Goal: Task Accomplishment & Management: Manage account settings

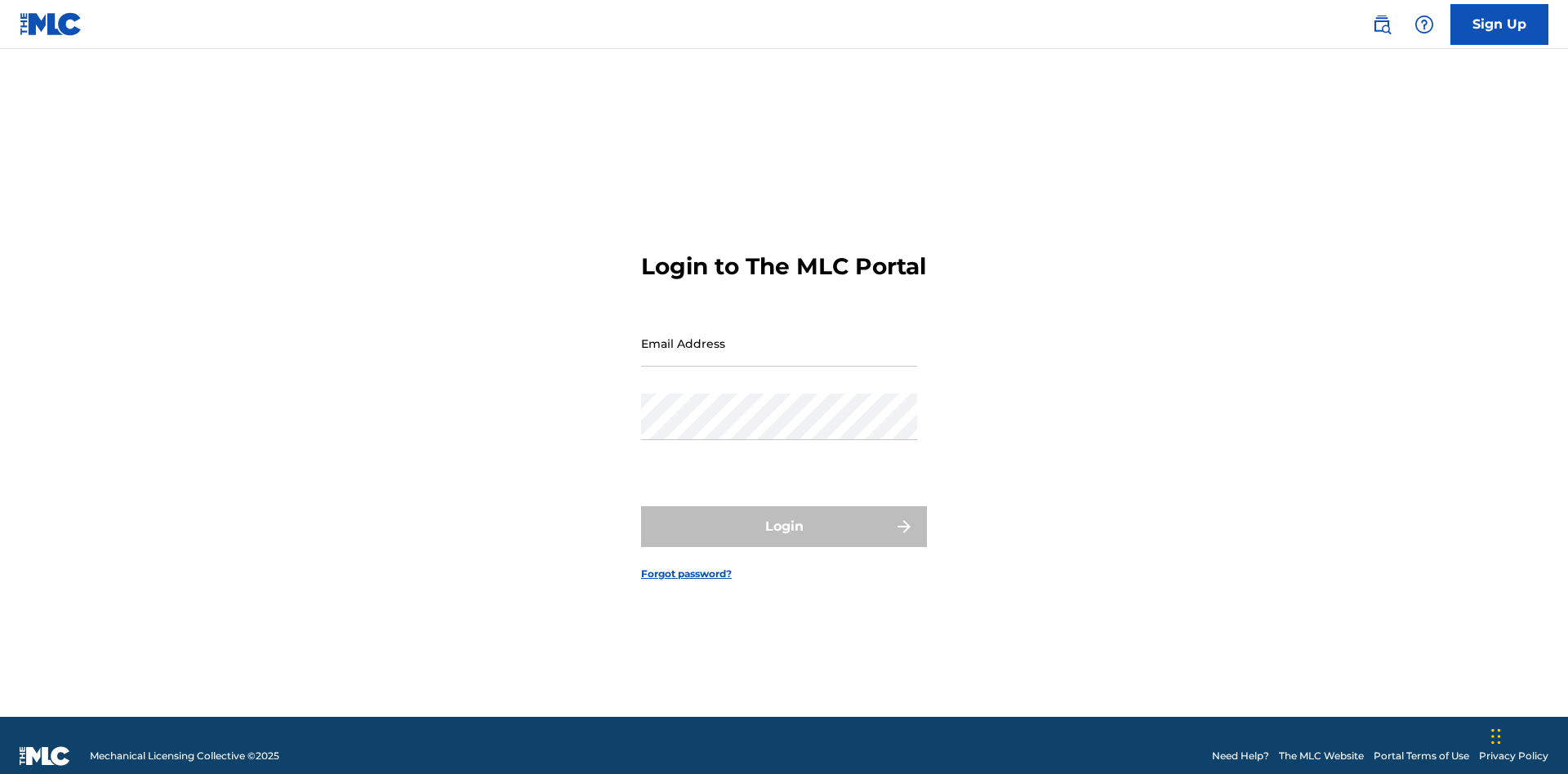
scroll to position [21, 0]
click at [779, 335] on input "Email Address" at bounding box center [779, 343] width 276 height 46
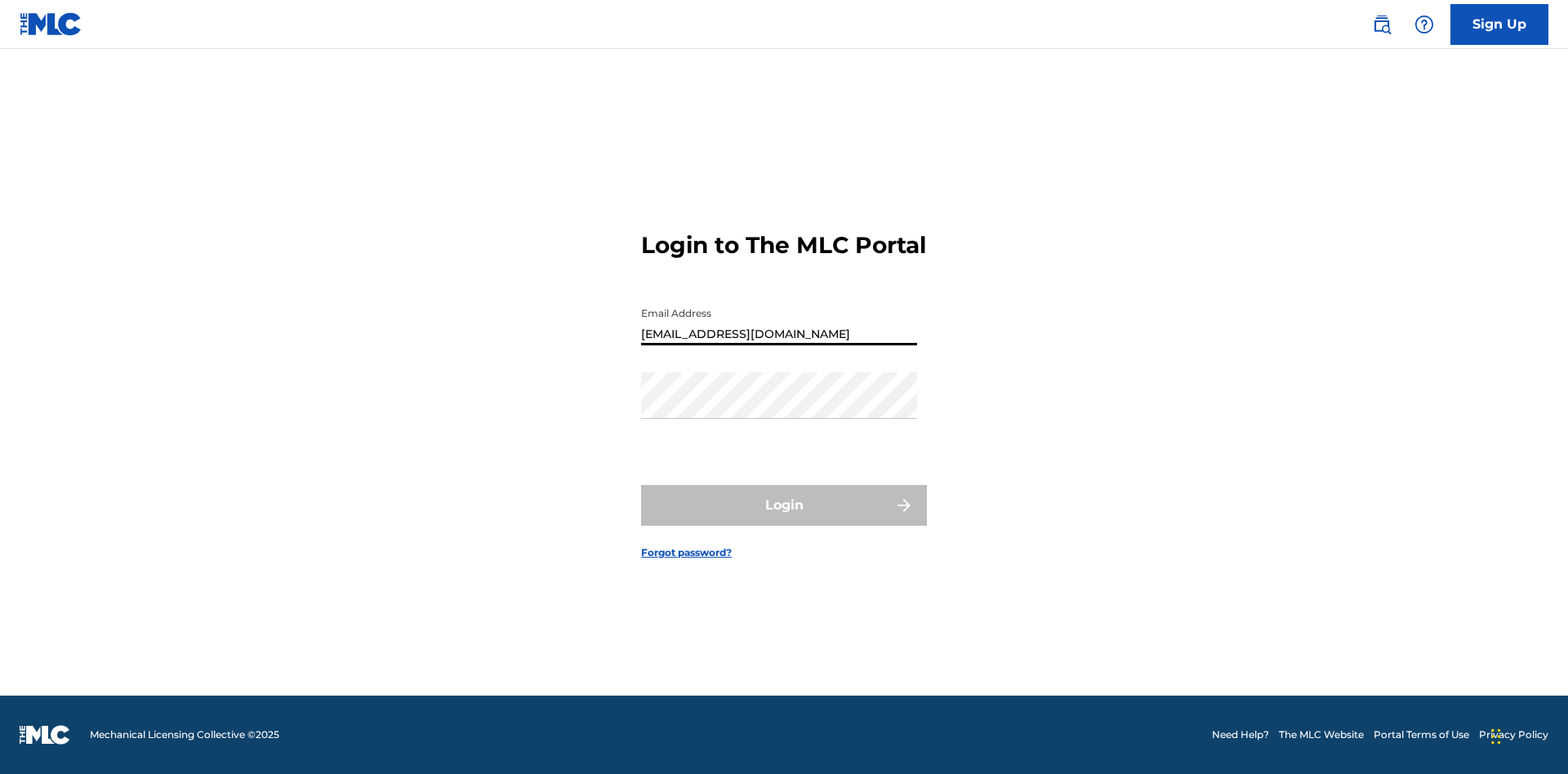
type input "[EMAIL_ADDRESS][DOMAIN_NAME]"
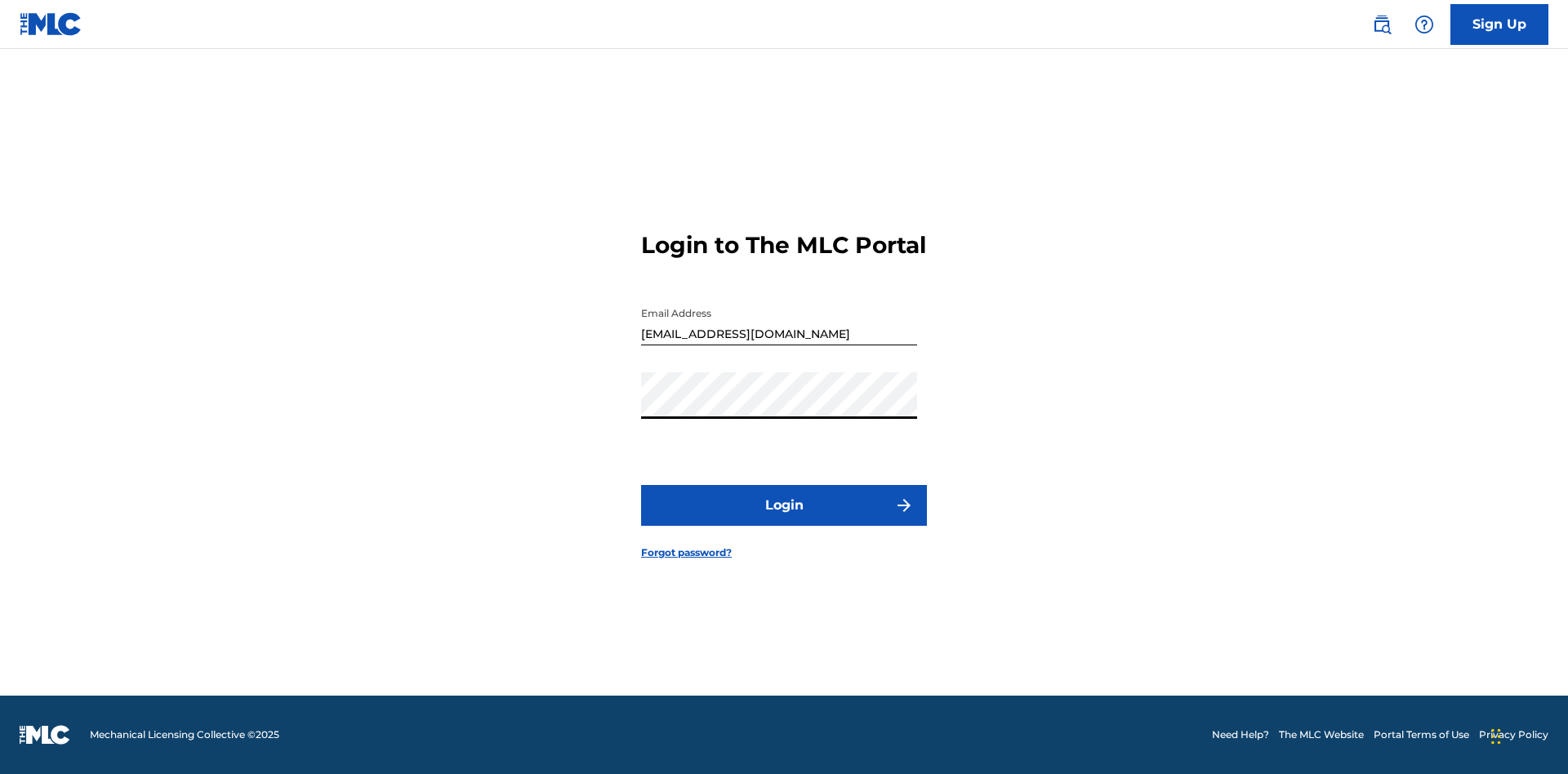
click at [784, 519] on button "Login" at bounding box center [784, 505] width 286 height 41
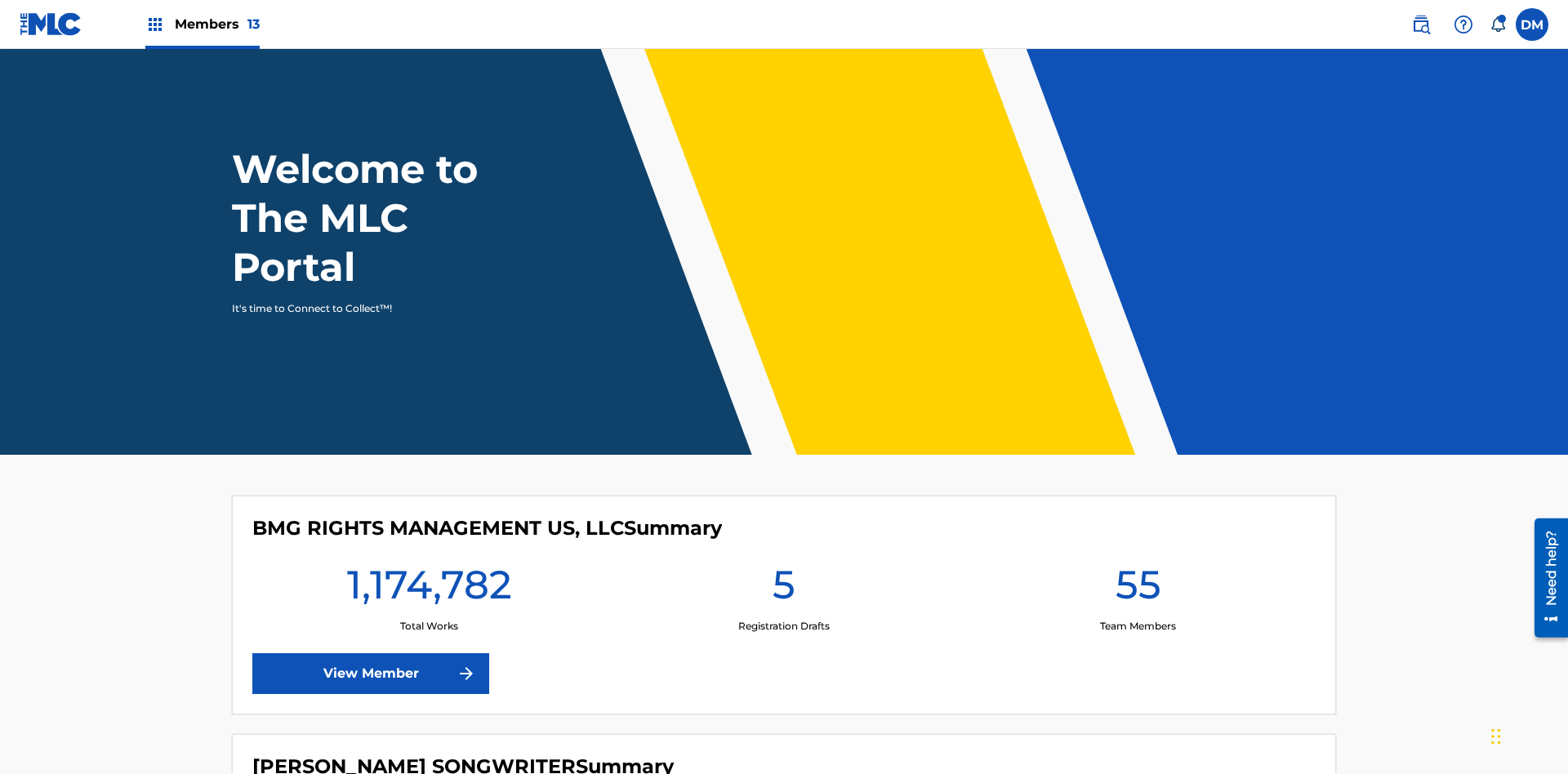
click at [202, 23] on span "Members 13" at bounding box center [217, 24] width 85 height 19
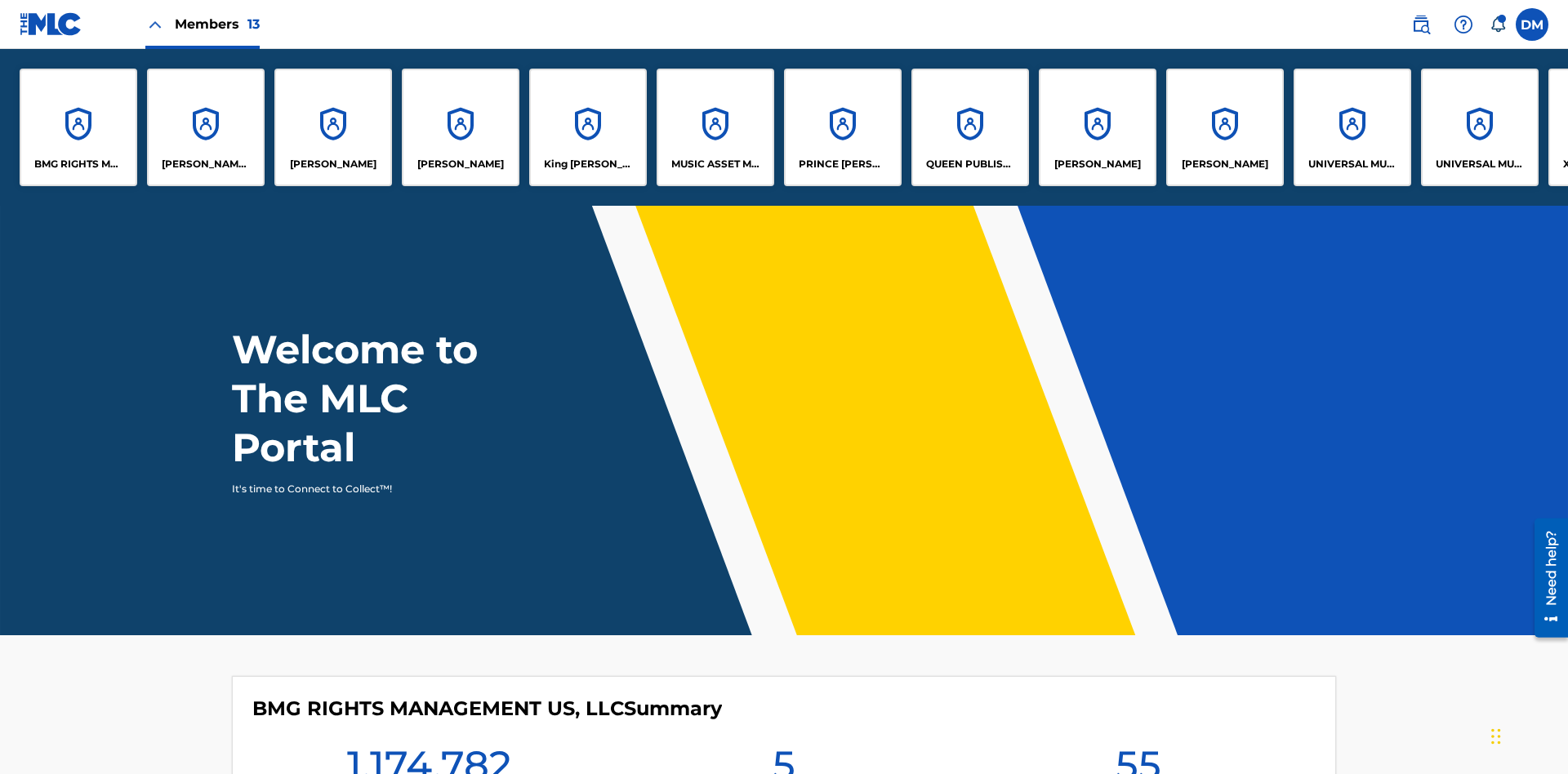
click at [1351, 164] on p "UNIVERSAL MUSIC PUB GROUP" at bounding box center [1353, 164] width 89 height 15
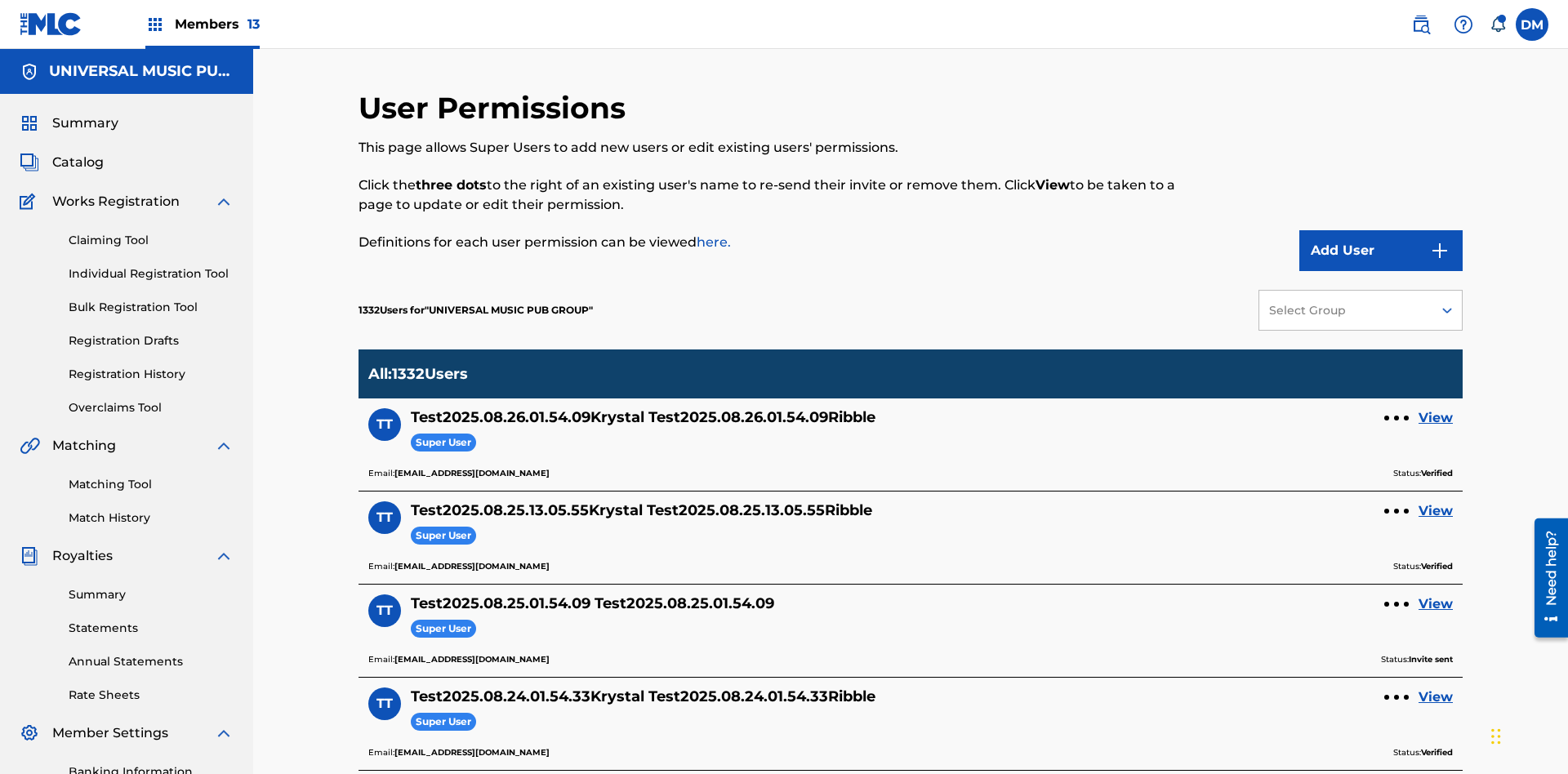
click at [1381, 230] on button "Add User" at bounding box center [1381, 251] width 164 height 41
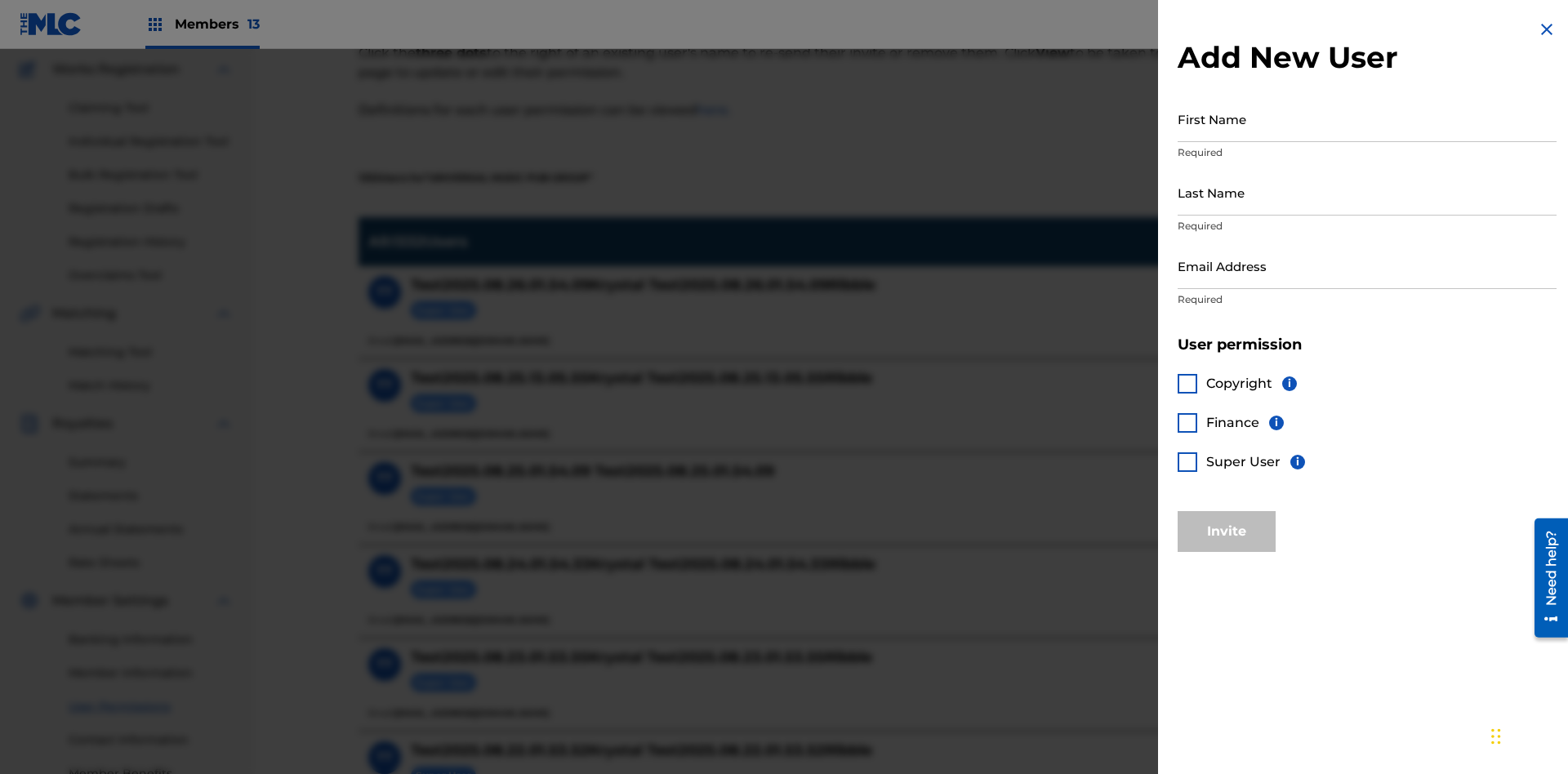
click at [1367, 118] on input "First Name" at bounding box center [1367, 119] width 379 height 46
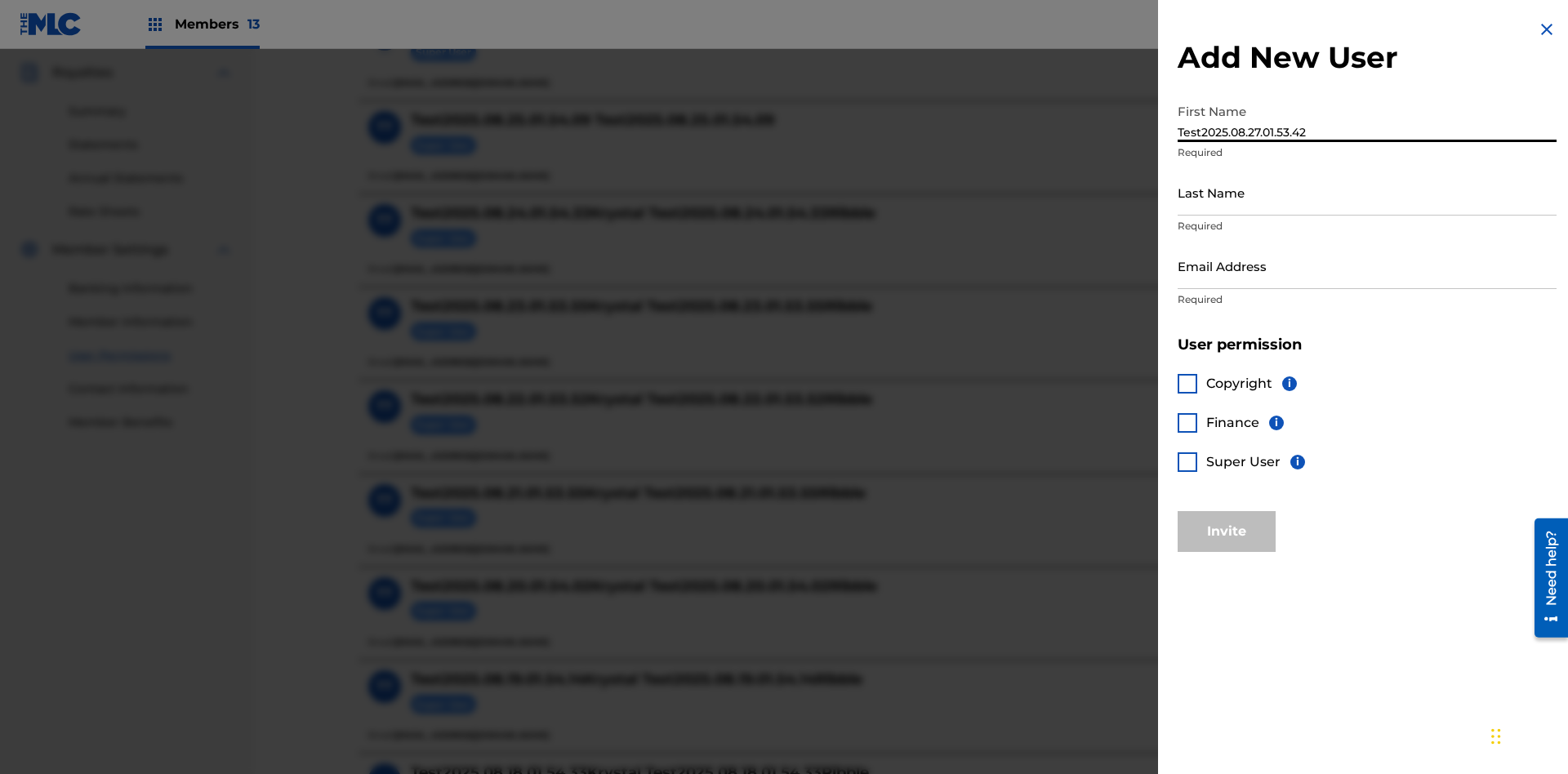
type input "Test2025.08.27.01.53.42"
click at [1367, 192] on input "Last Name" at bounding box center [1367, 192] width 379 height 46
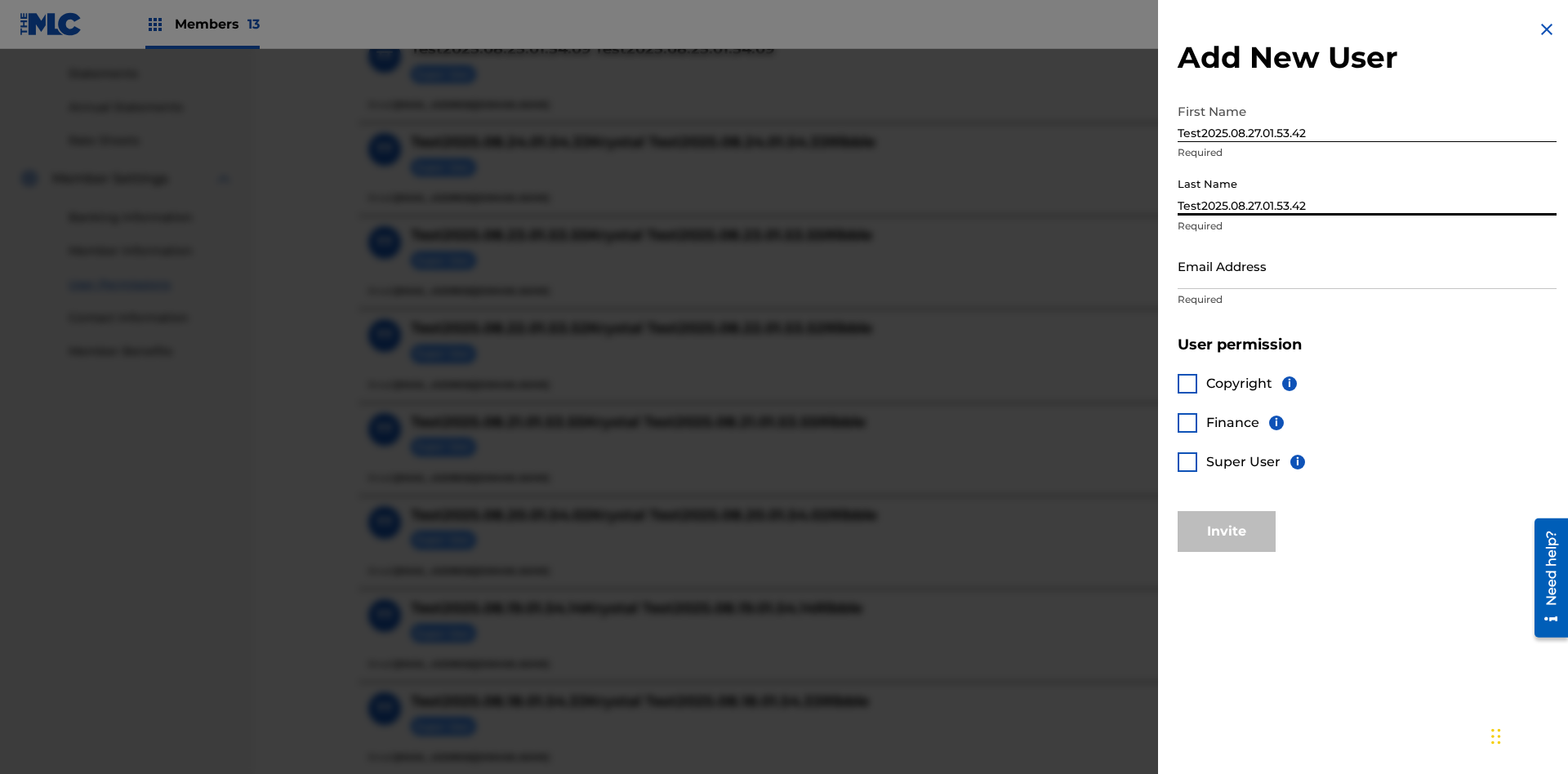
type input "Test2025.08.27.01.53.42"
click at [1367, 266] on input "Email Address" at bounding box center [1367, 266] width 379 height 46
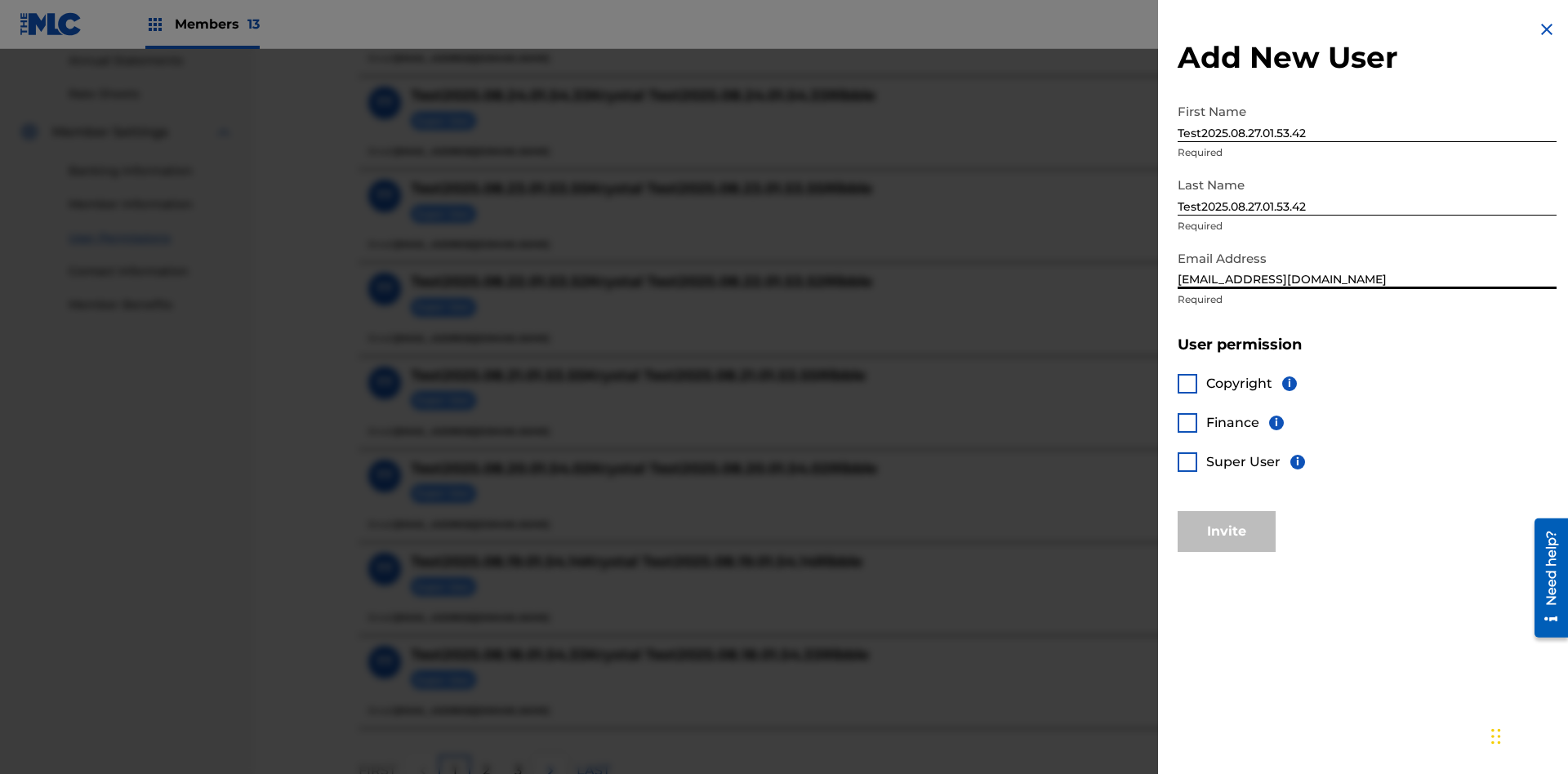
type input "[EMAIL_ADDRESS][DOMAIN_NAME]"
click at [1188, 383] on div at bounding box center [1187, 383] width 20 height 20
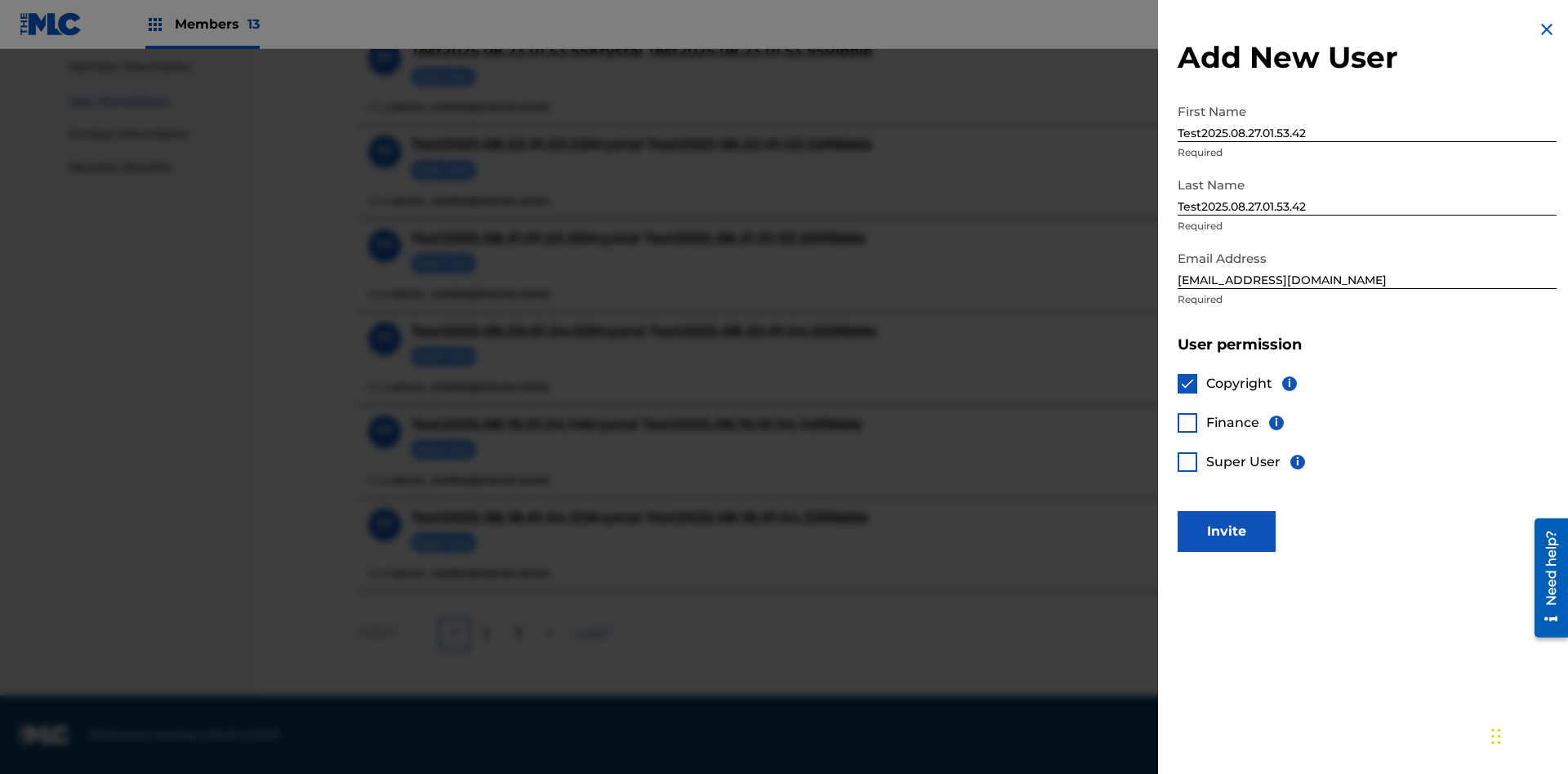
click at [1227, 531] on button "Invite" at bounding box center [1226, 531] width 98 height 41
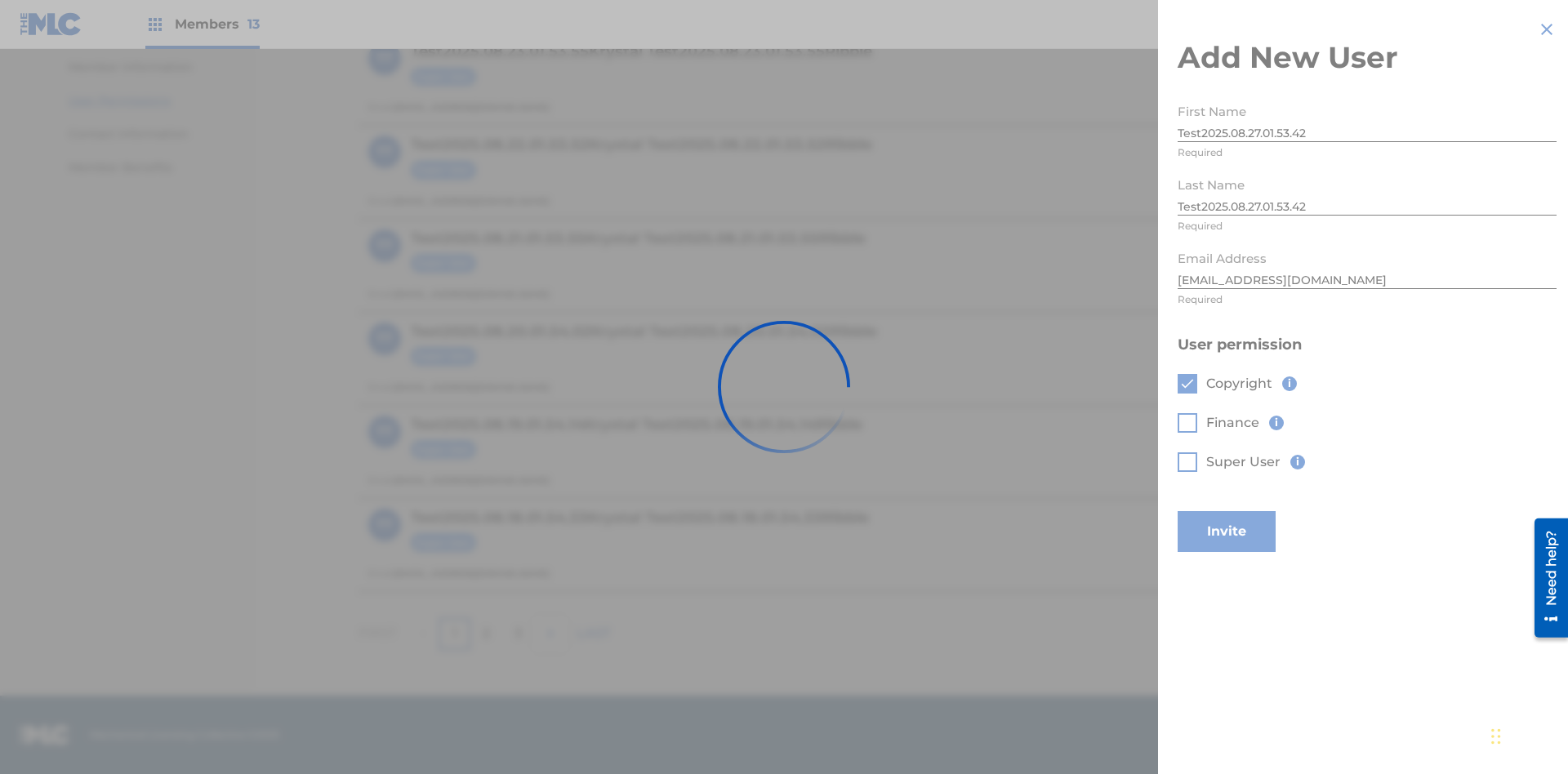
click at [1249, 511] on button "Invite" at bounding box center [1226, 531] width 98 height 41
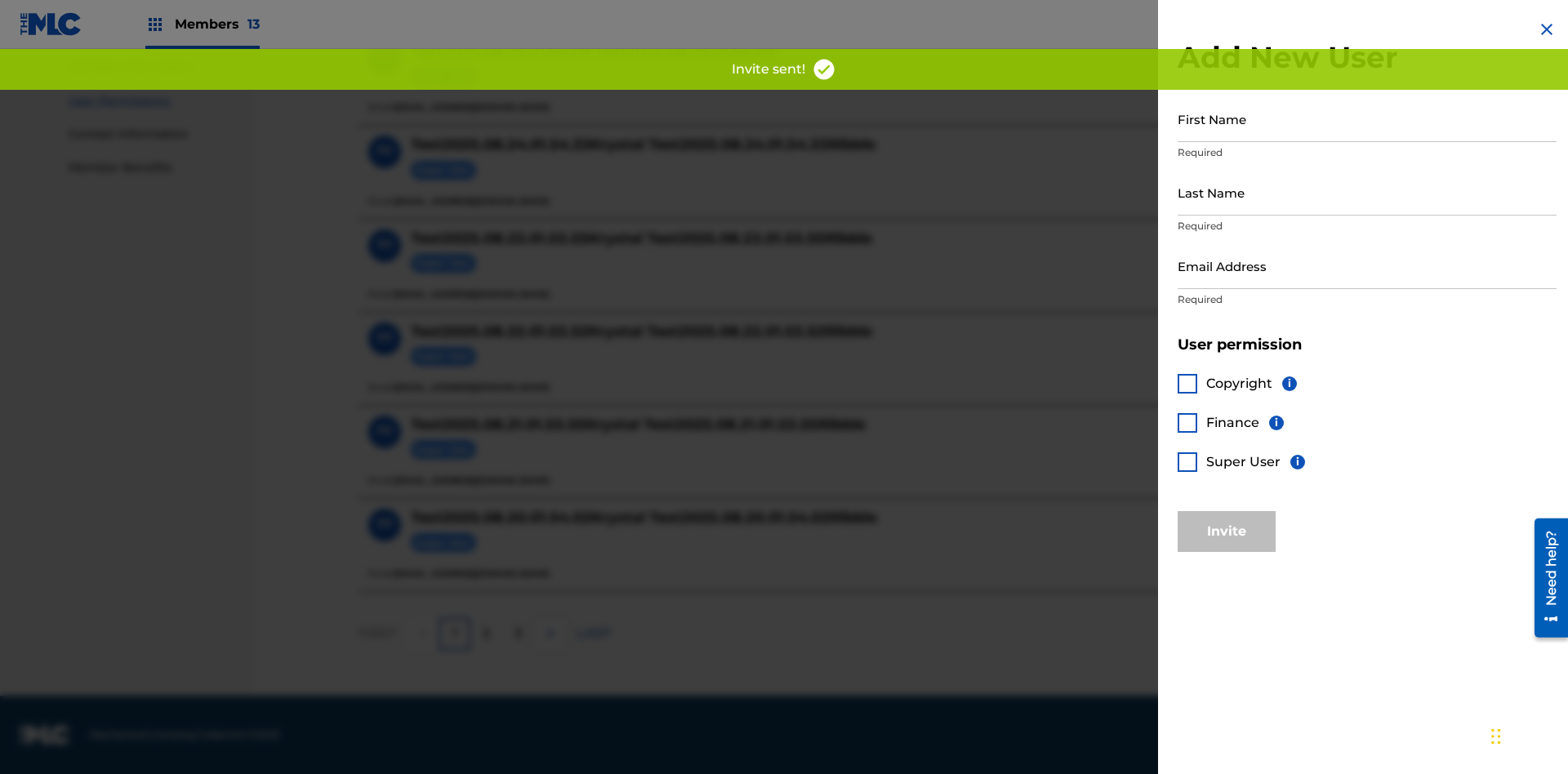
click at [1367, 118] on input "First Name" at bounding box center [1367, 119] width 379 height 46
type input "Test2025.08.27.01.53.44"
click at [1367, 192] on input "Last Name" at bounding box center [1367, 192] width 379 height 46
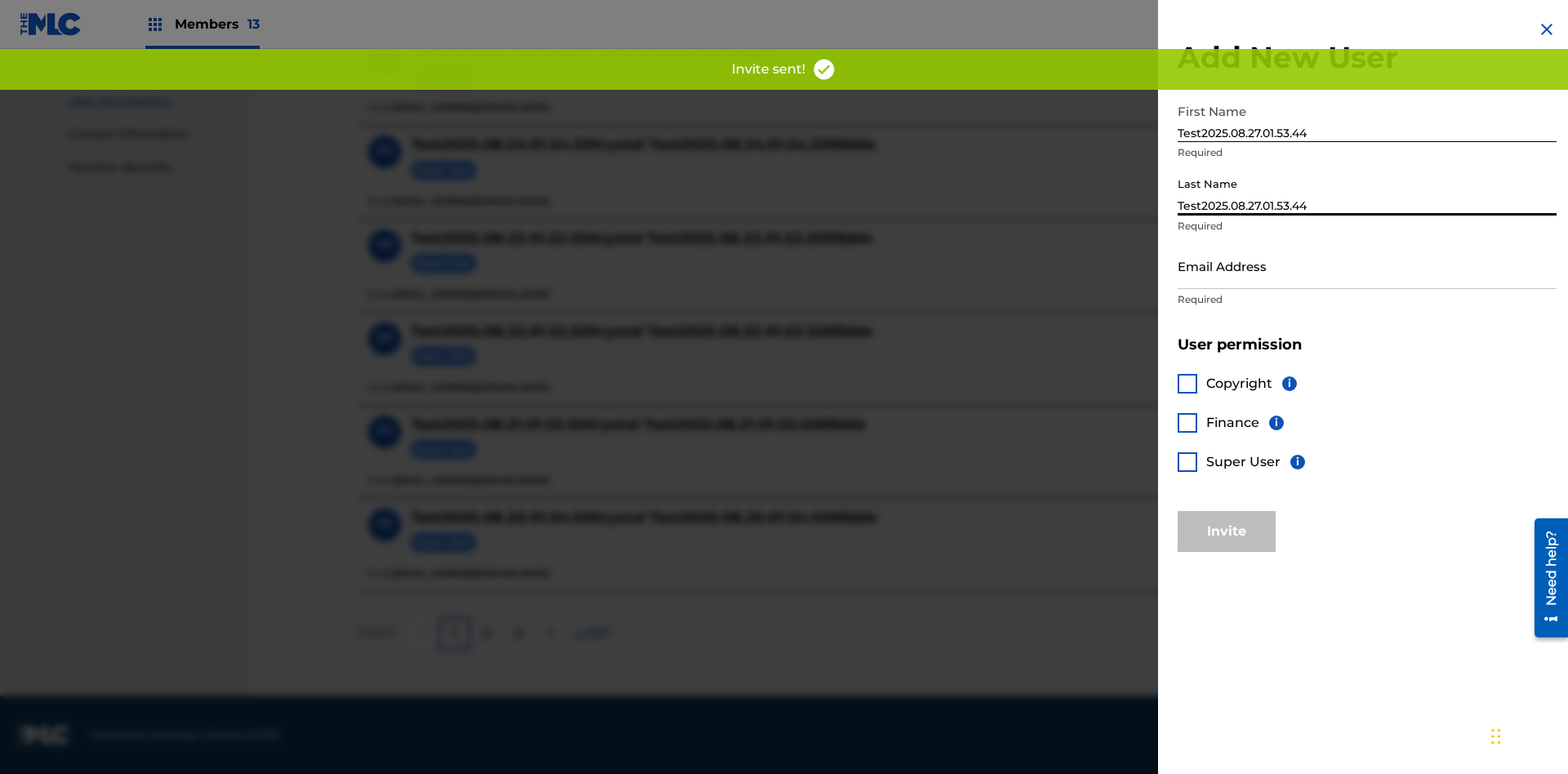
type input "Test2025.08.27.01.53.44"
click at [1367, 266] on input "Email Address" at bounding box center [1367, 266] width 379 height 46
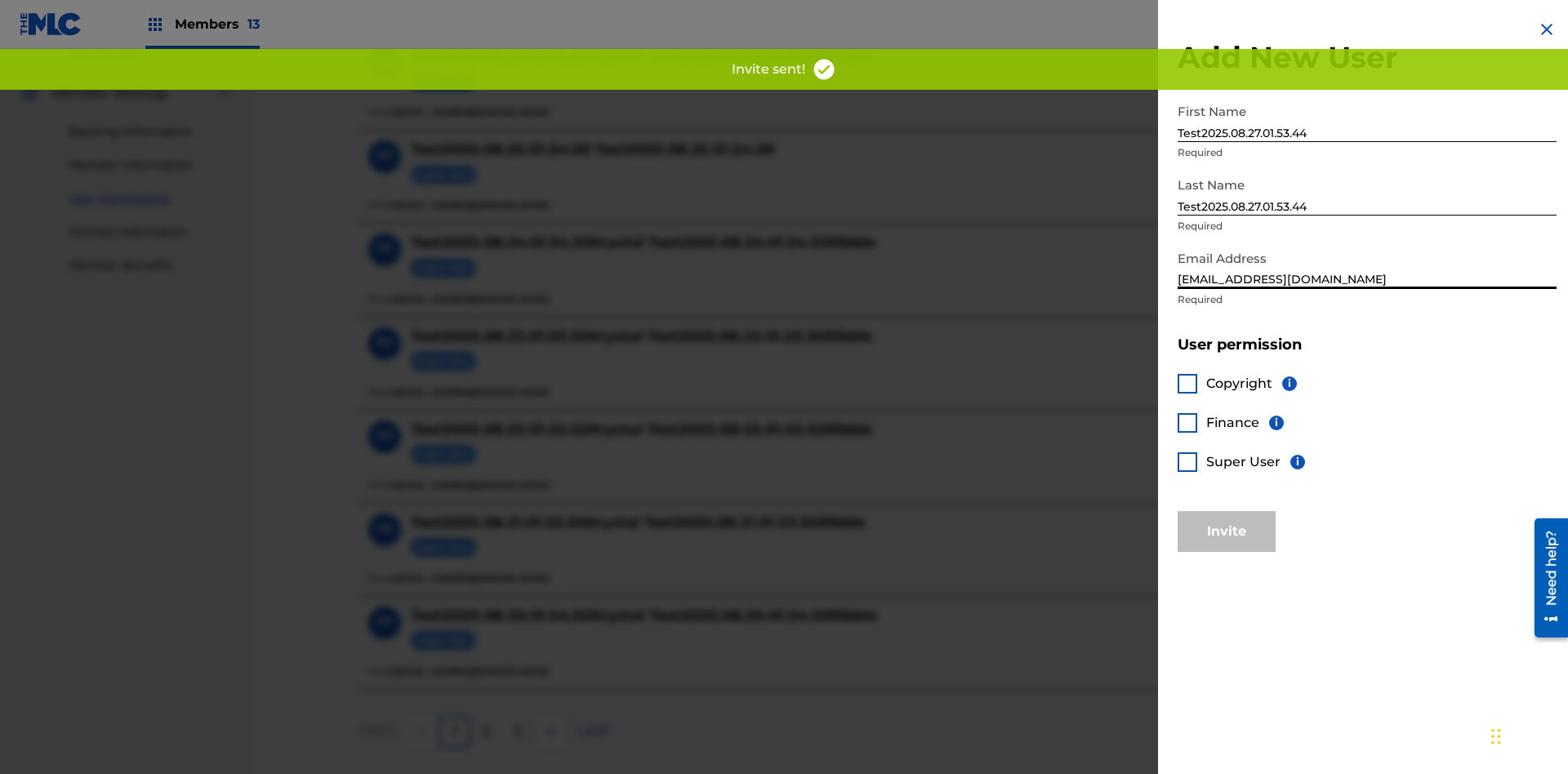
type input "[EMAIL_ADDRESS][DOMAIN_NAME]"
click at [1188, 422] on div at bounding box center [1187, 423] width 20 height 20
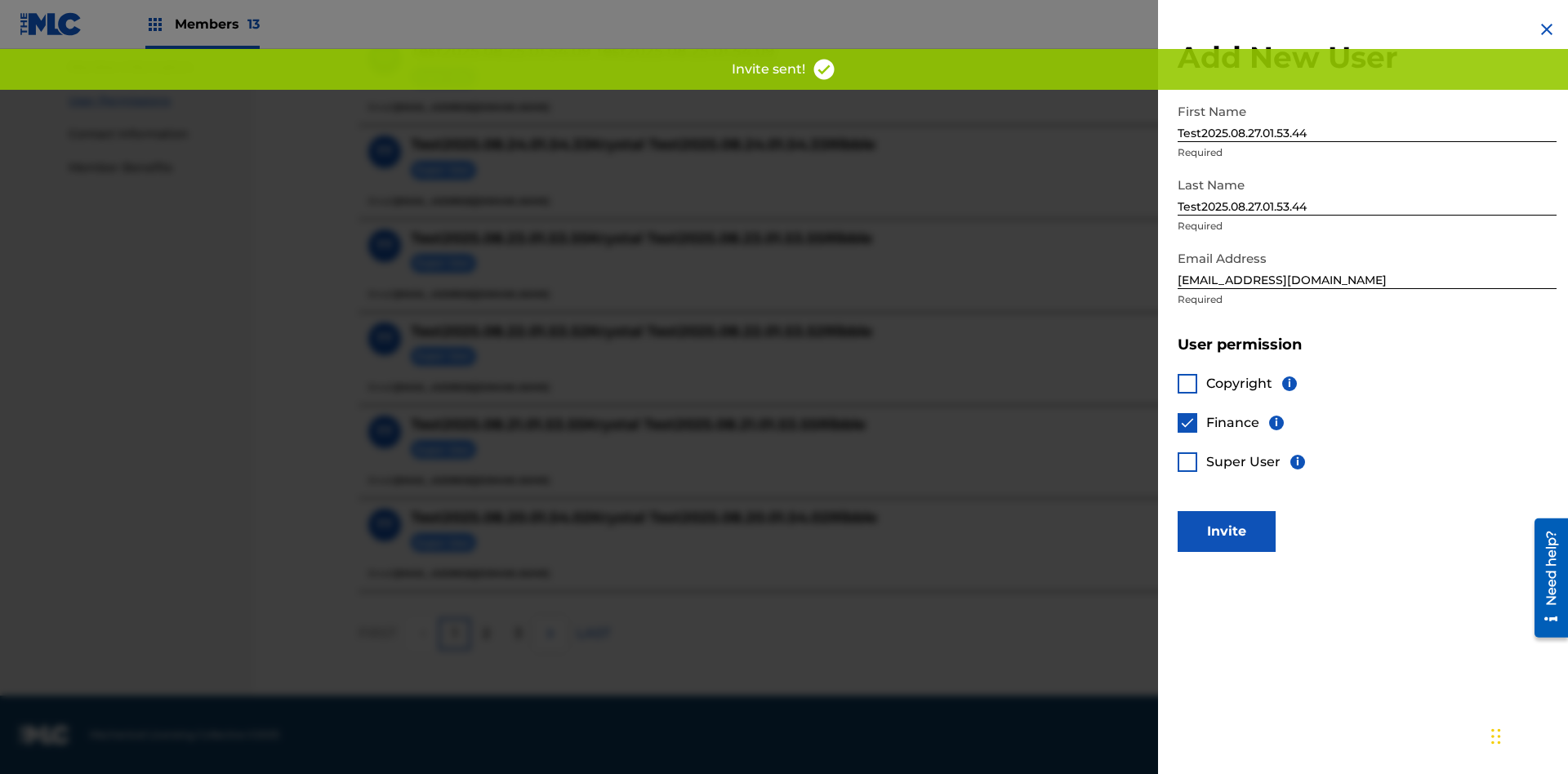
click at [1227, 531] on button "Invite" at bounding box center [1226, 531] width 98 height 41
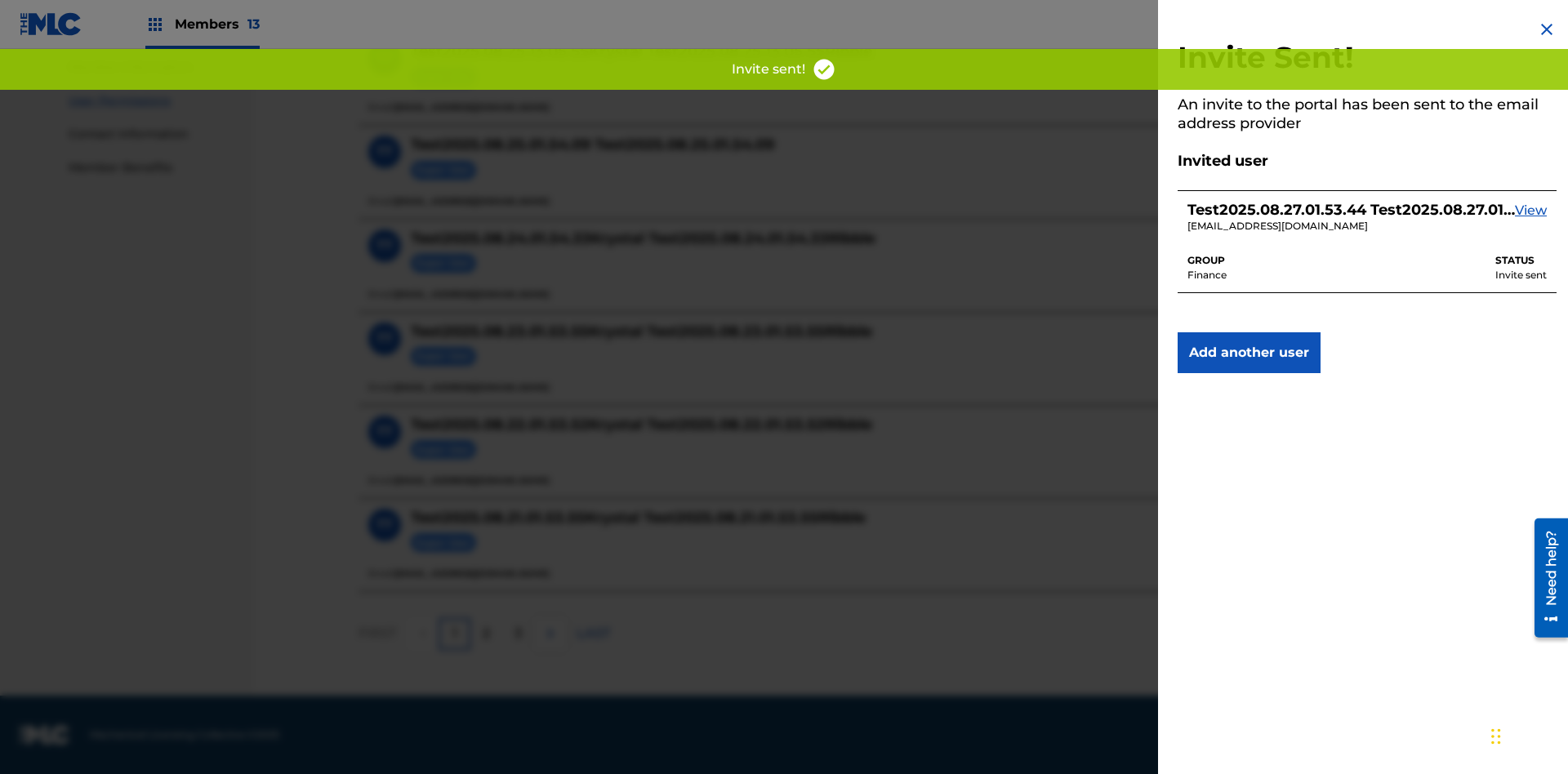
click at [1249, 353] on button "Add another user" at bounding box center [1249, 353] width 143 height 41
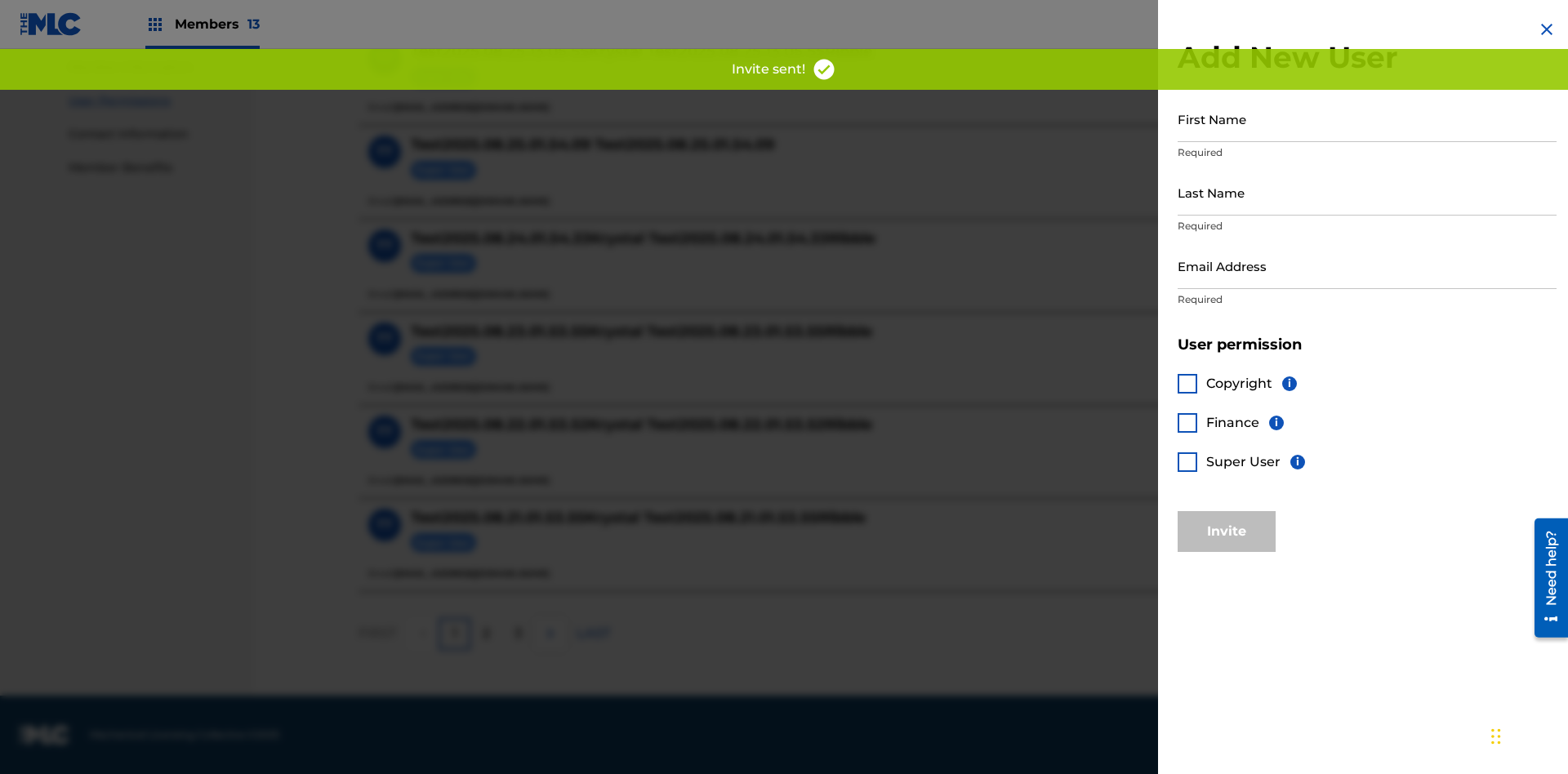
click at [1367, 118] on input "First Name" at bounding box center [1367, 119] width 379 height 46
type input "Test2025.08.27.01.53.47"
click at [1367, 192] on input "Last Name" at bounding box center [1367, 192] width 379 height 46
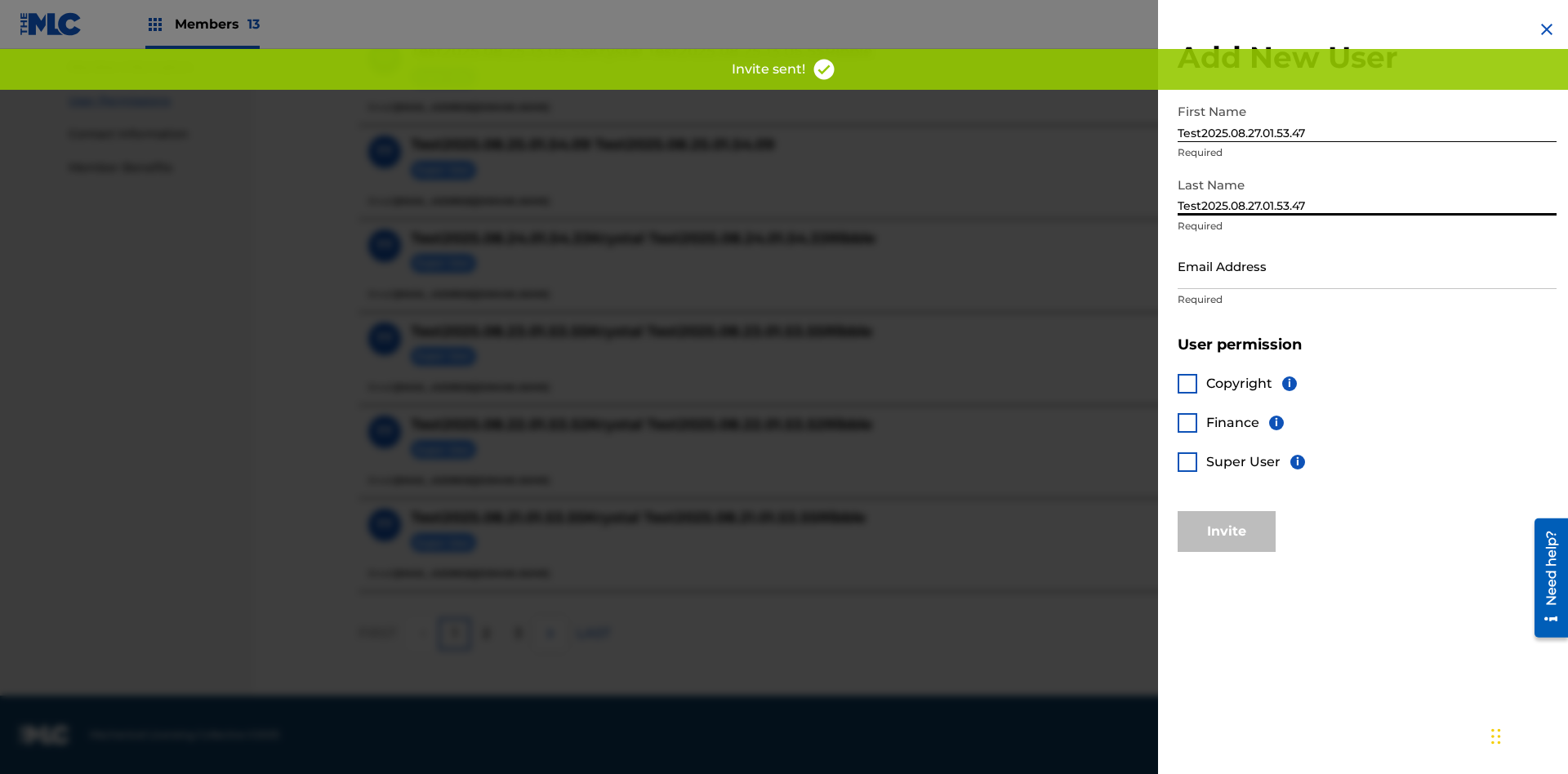
type input "Test2025.08.27.01.53.47"
click at [1367, 266] on input "Email Address" at bounding box center [1367, 266] width 379 height 46
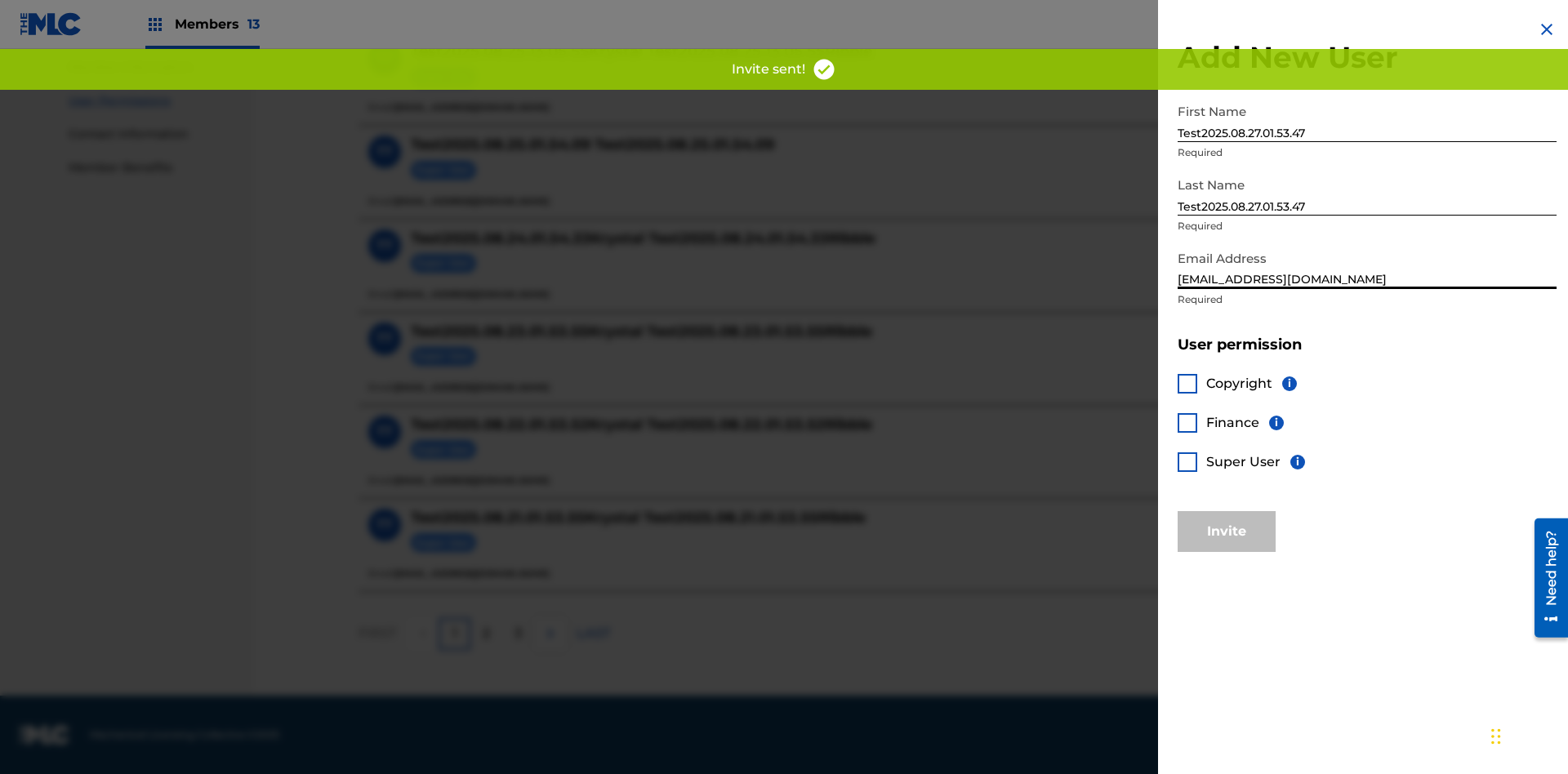
type input "[EMAIL_ADDRESS][DOMAIN_NAME]"
click at [1188, 461] on div at bounding box center [1187, 462] width 20 height 20
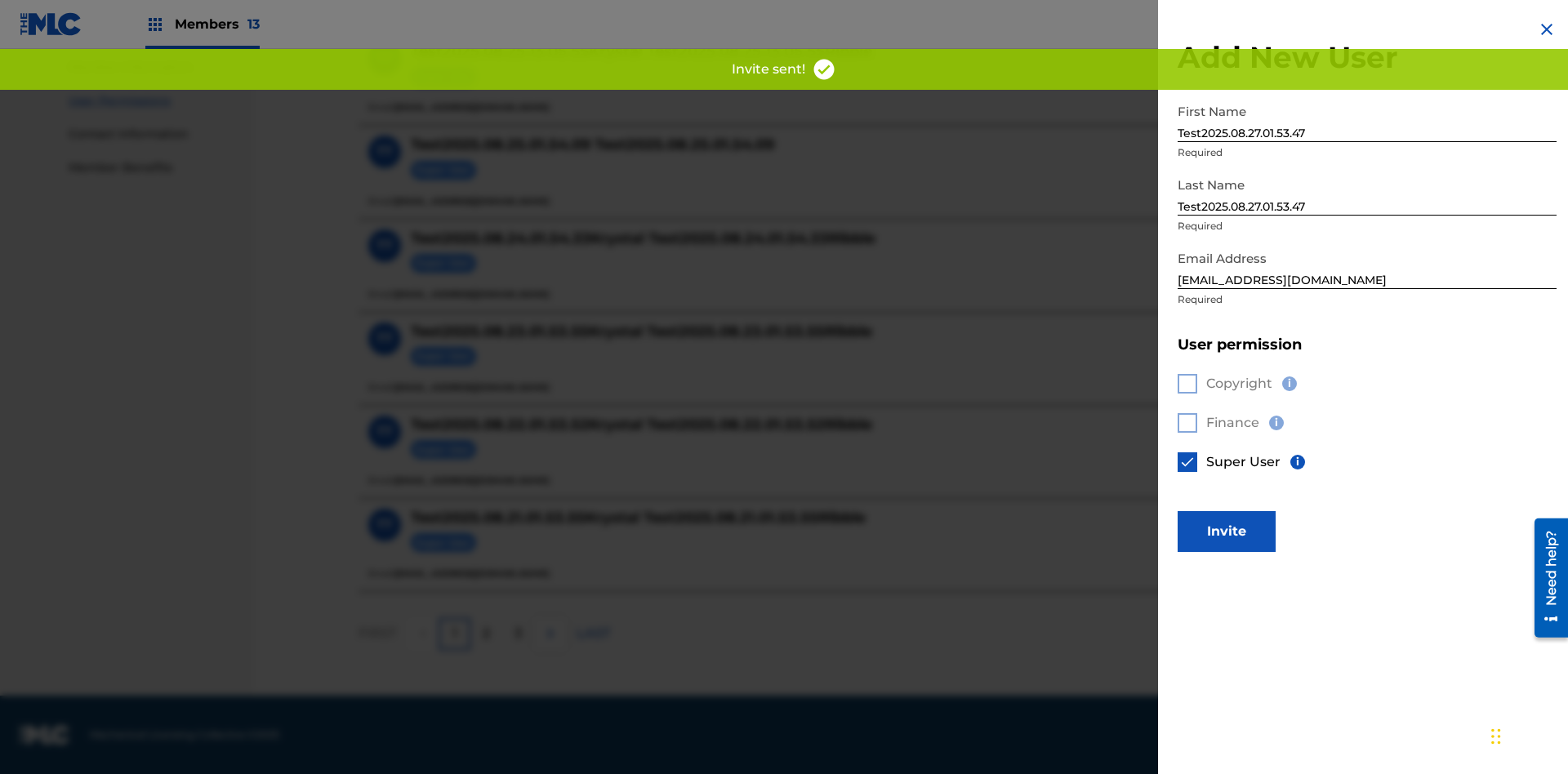
click at [1227, 531] on button "Invite" at bounding box center [1226, 531] width 98 height 41
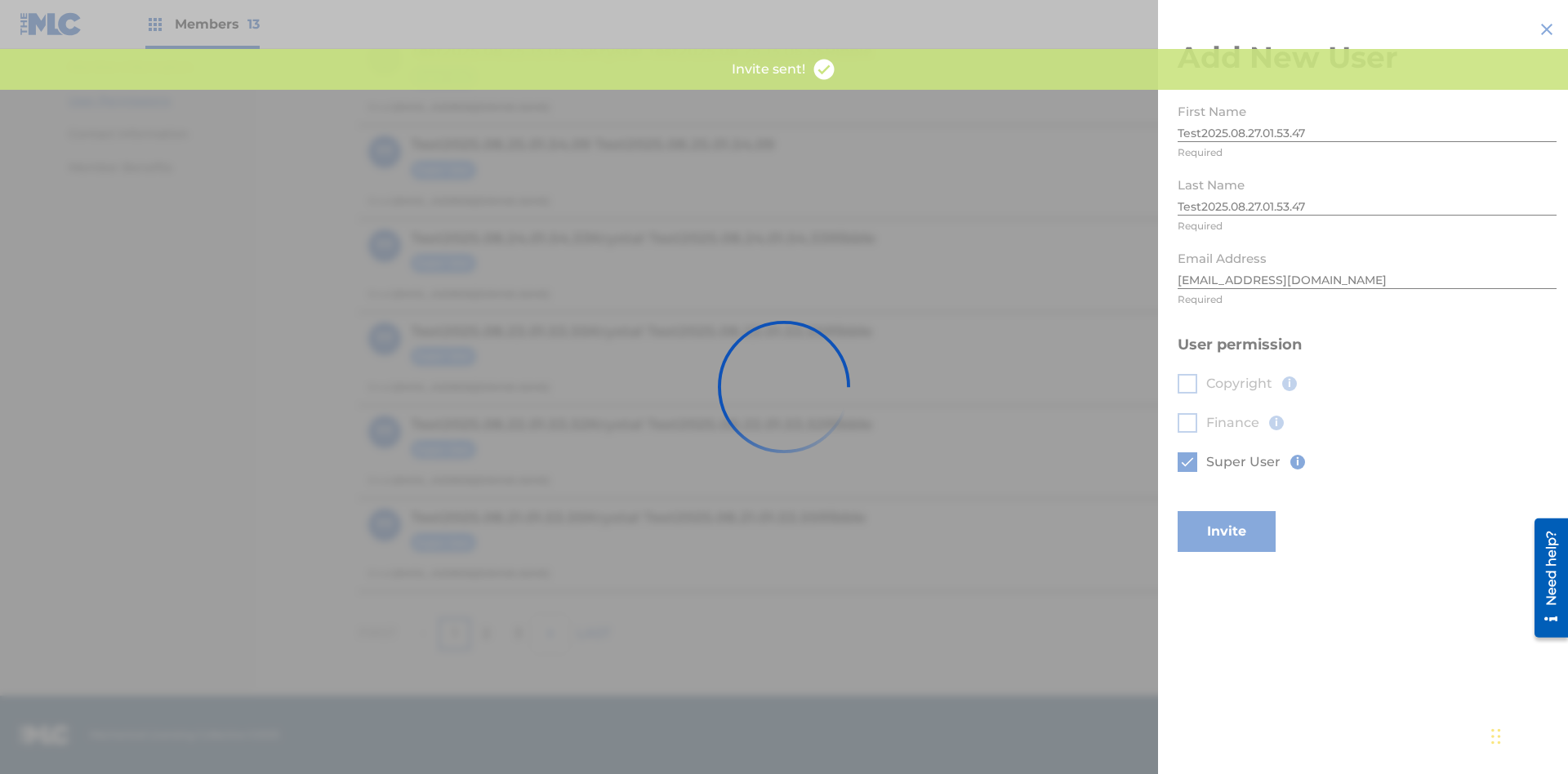
click at [1249, 511] on button "Invite" at bounding box center [1226, 531] width 98 height 41
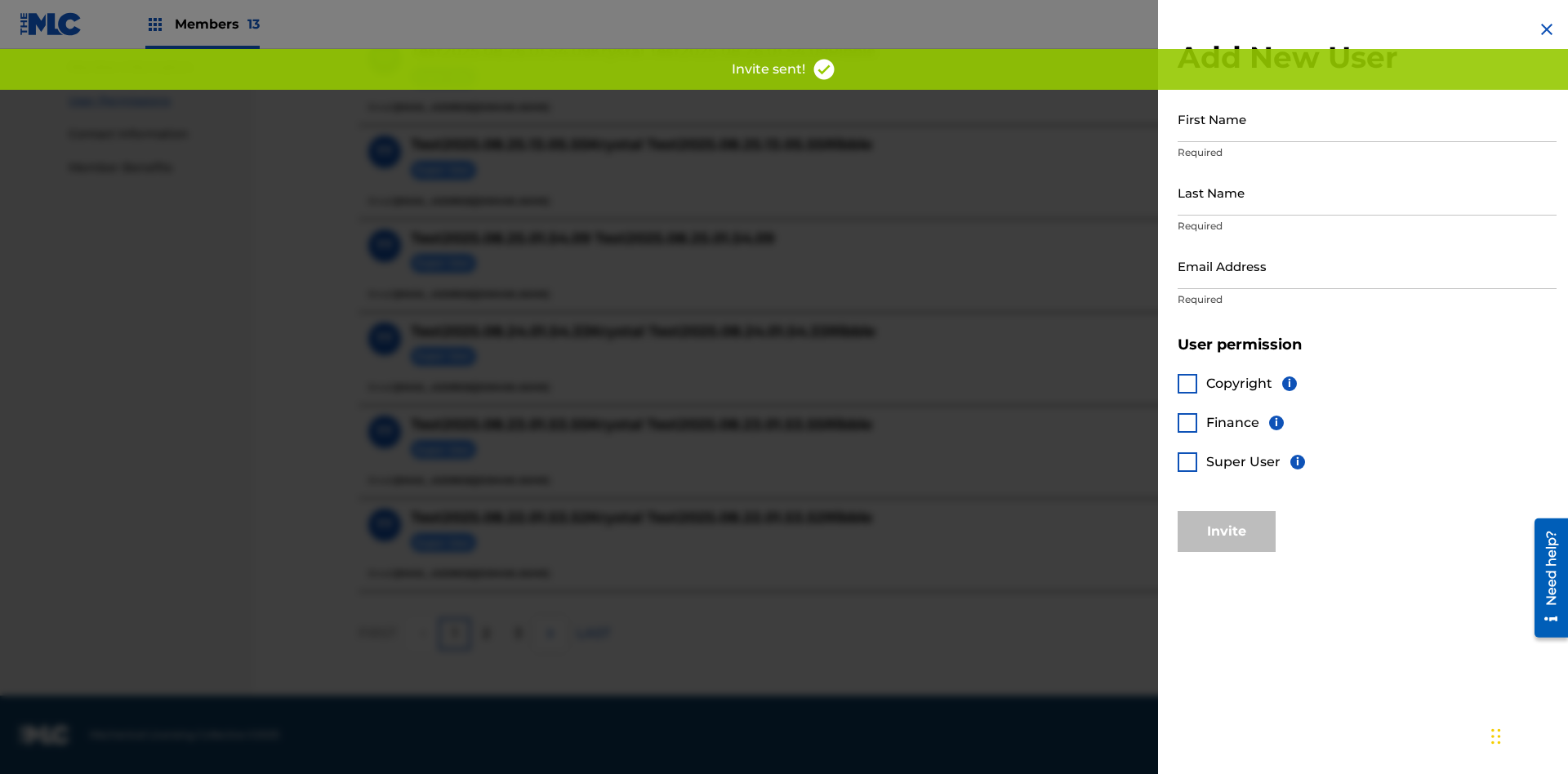
click at [1367, 118] on input "First Name" at bounding box center [1367, 119] width 379 height 46
type input "Test2025.08.27.01.53.50"
click at [1367, 192] on input "Last Name" at bounding box center [1367, 192] width 379 height 46
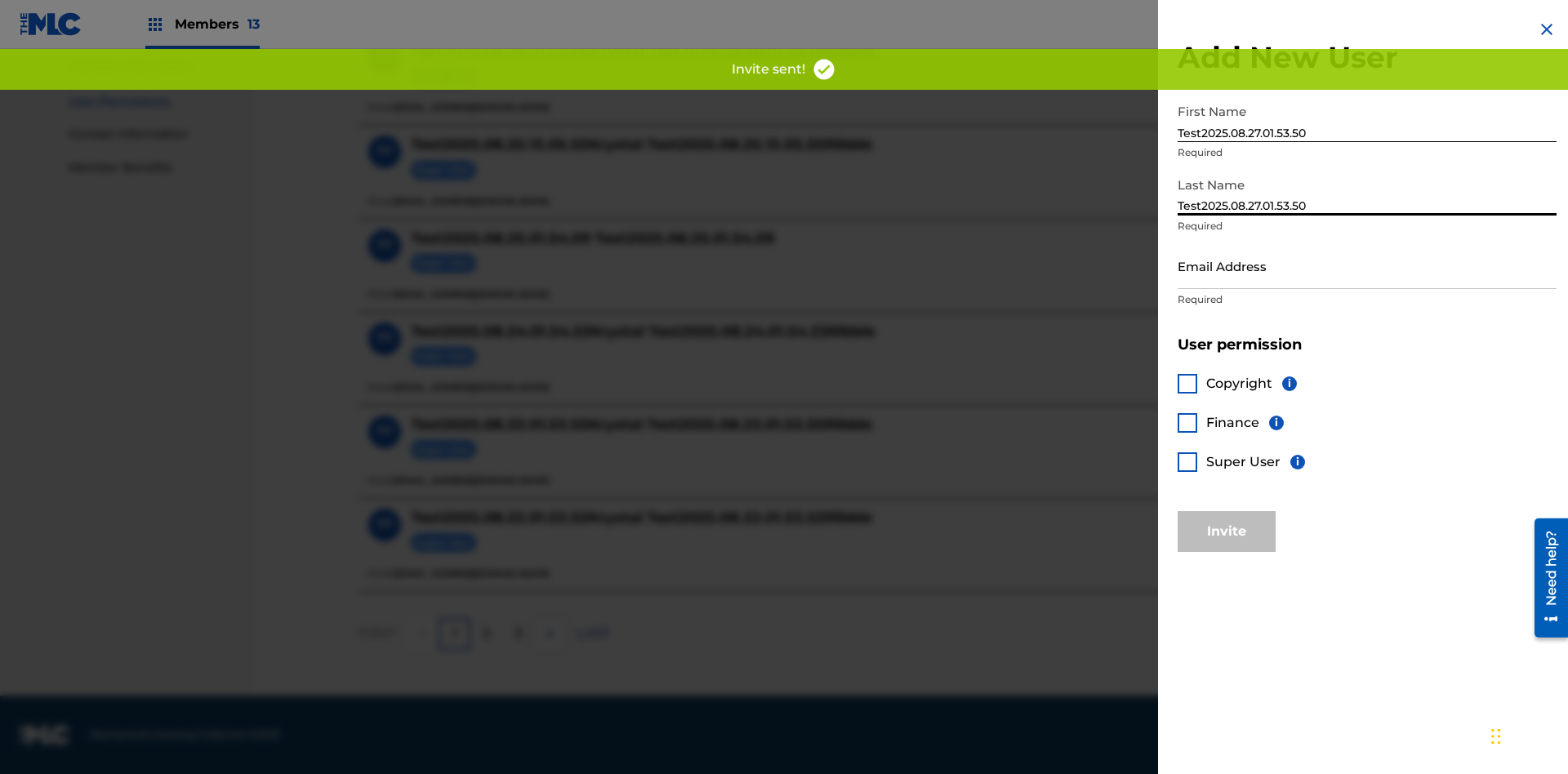
type input "Test2025.08.27.01.53.50"
click at [1367, 266] on input "Email Address" at bounding box center [1367, 266] width 379 height 46
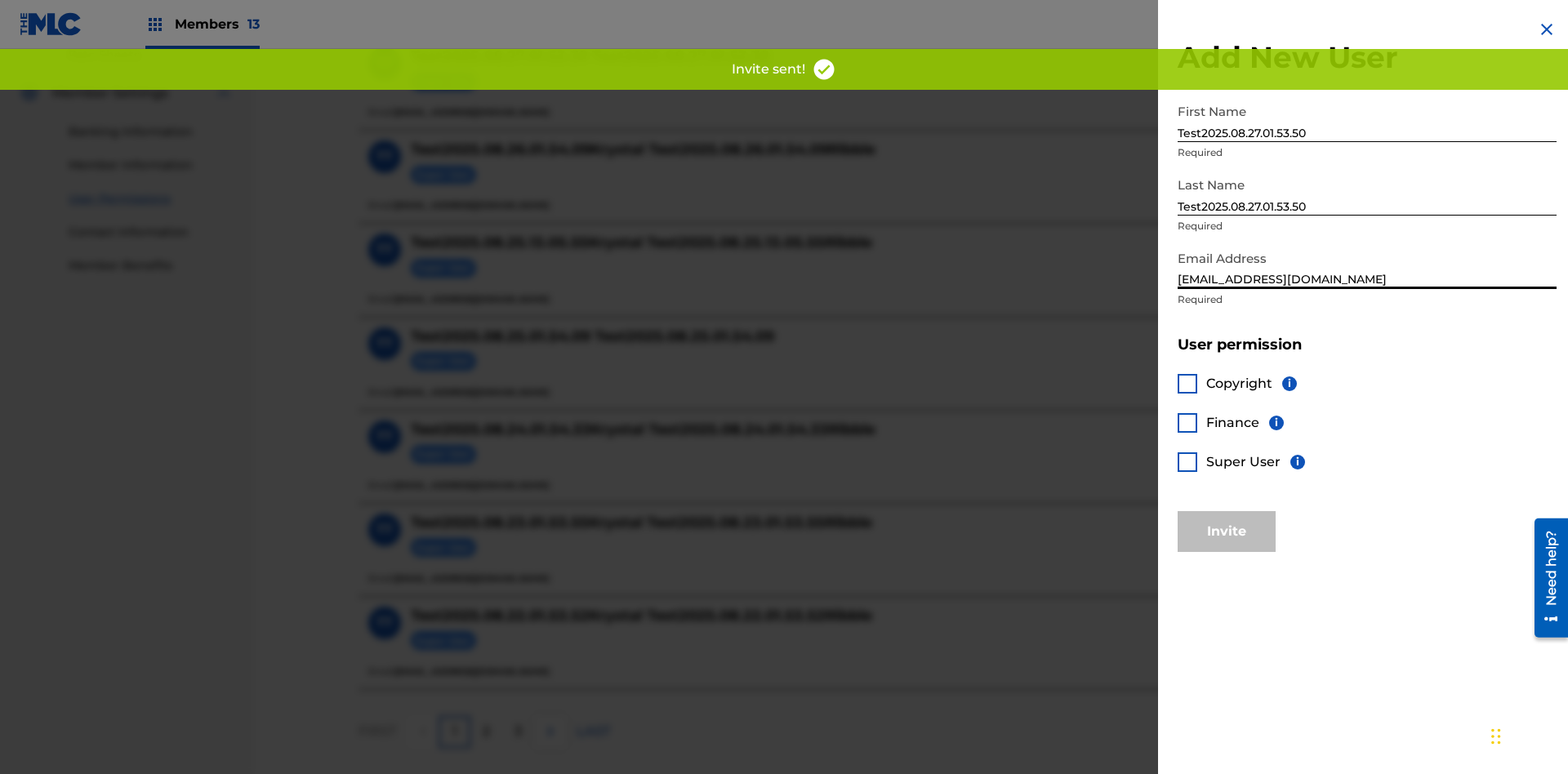
type input "[EMAIL_ADDRESS][DOMAIN_NAME]"
click at [1188, 383] on div at bounding box center [1187, 383] width 20 height 20
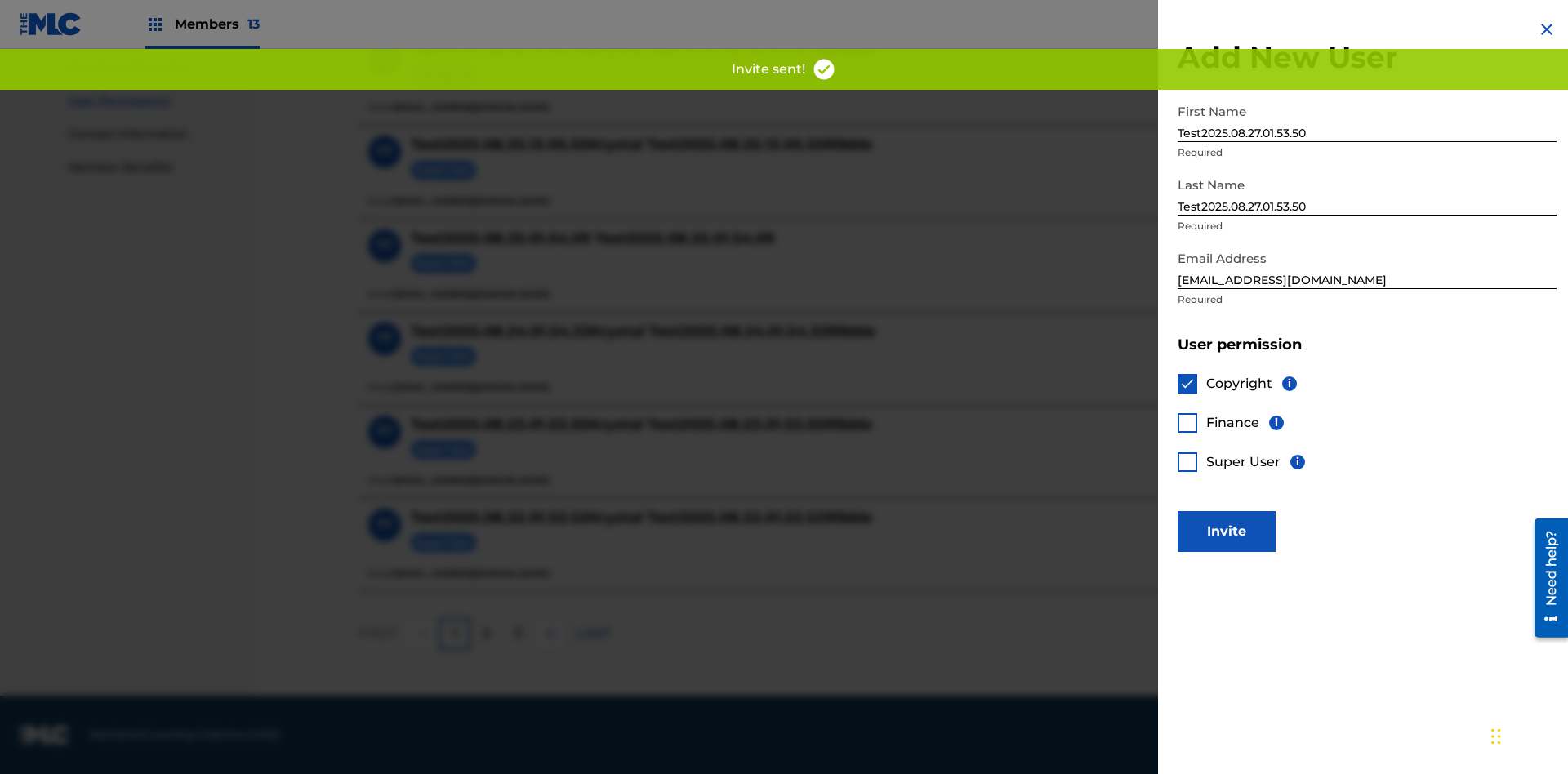
click at [1188, 422] on div at bounding box center [1187, 423] width 20 height 20
click at [1227, 531] on button "Invite" at bounding box center [1226, 531] width 98 height 41
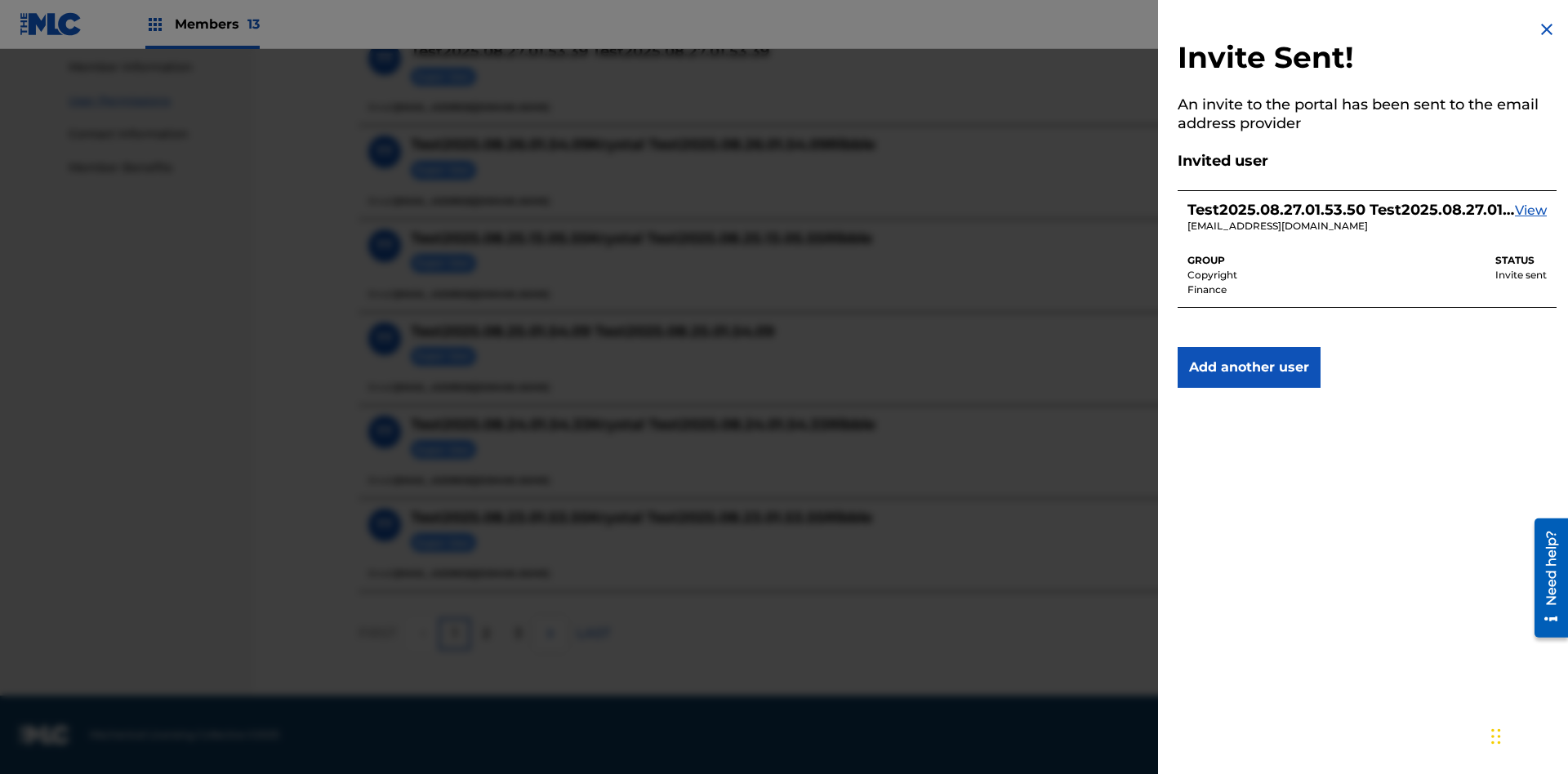
click at [1547, 30] on img at bounding box center [1547, 29] width 20 height 20
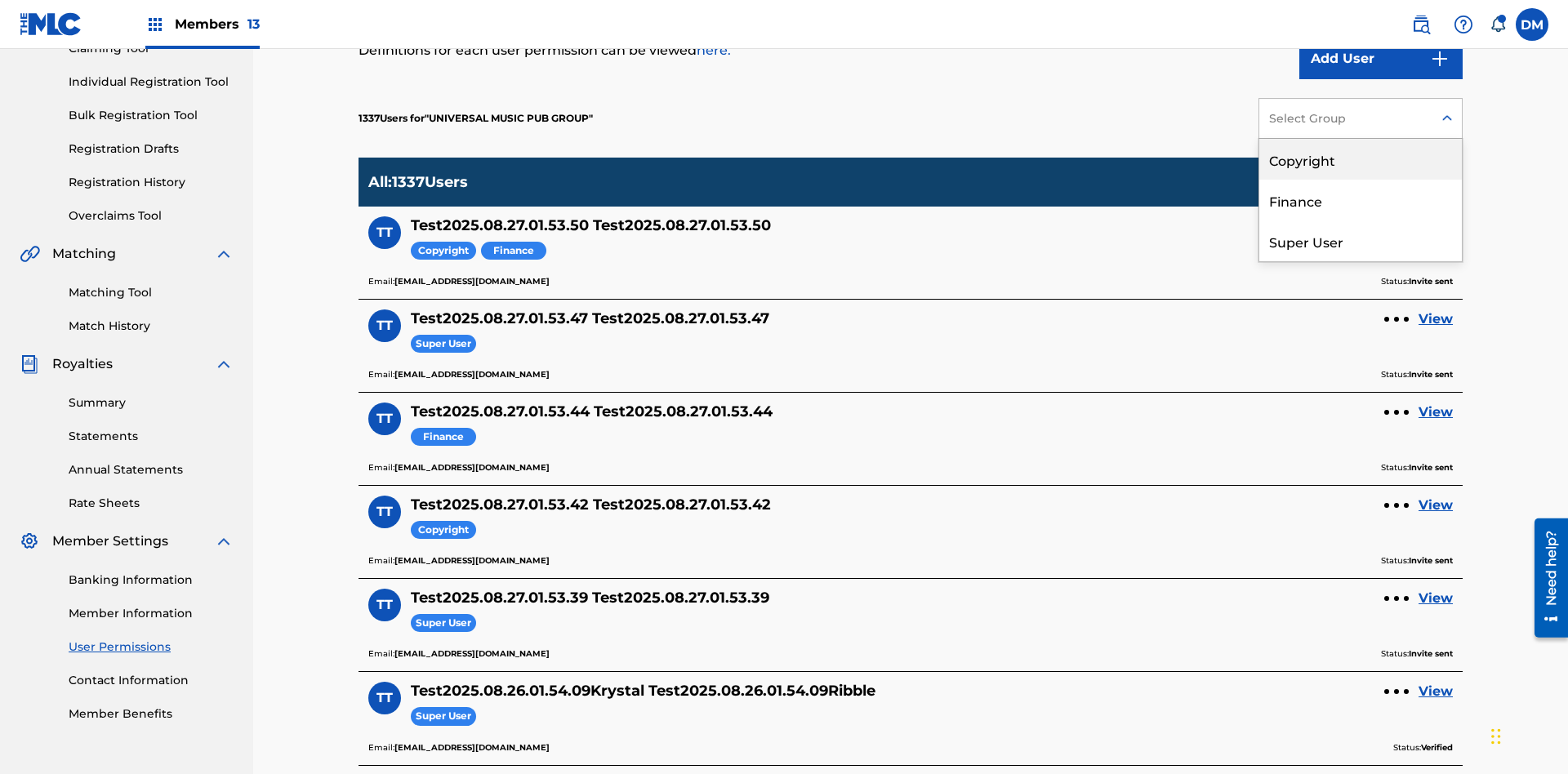
click at [1361, 159] on div "Copyright" at bounding box center [1361, 159] width 203 height 41
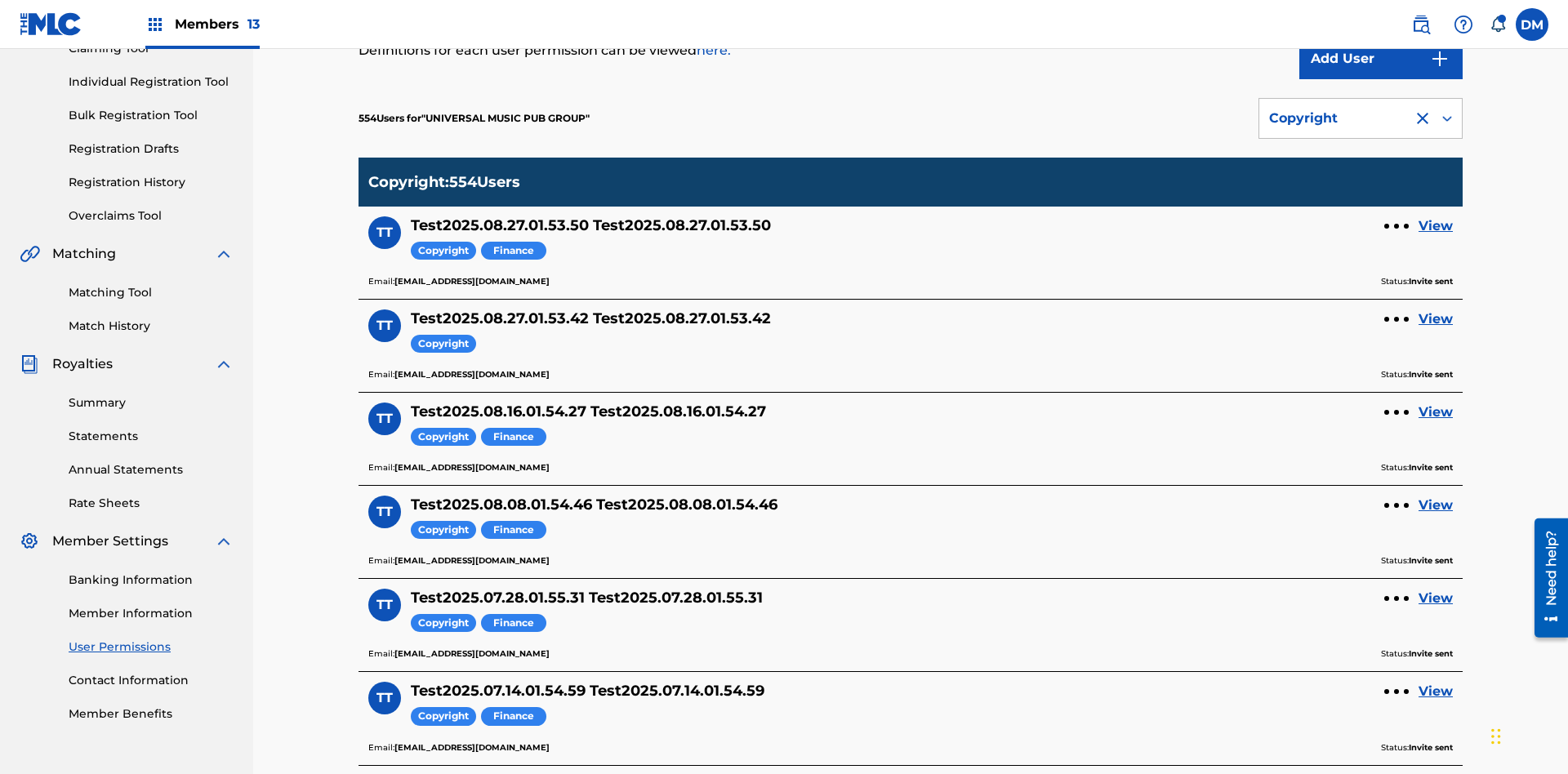
click at [1361, 118] on div "Copyright" at bounding box center [1337, 118] width 134 height 20
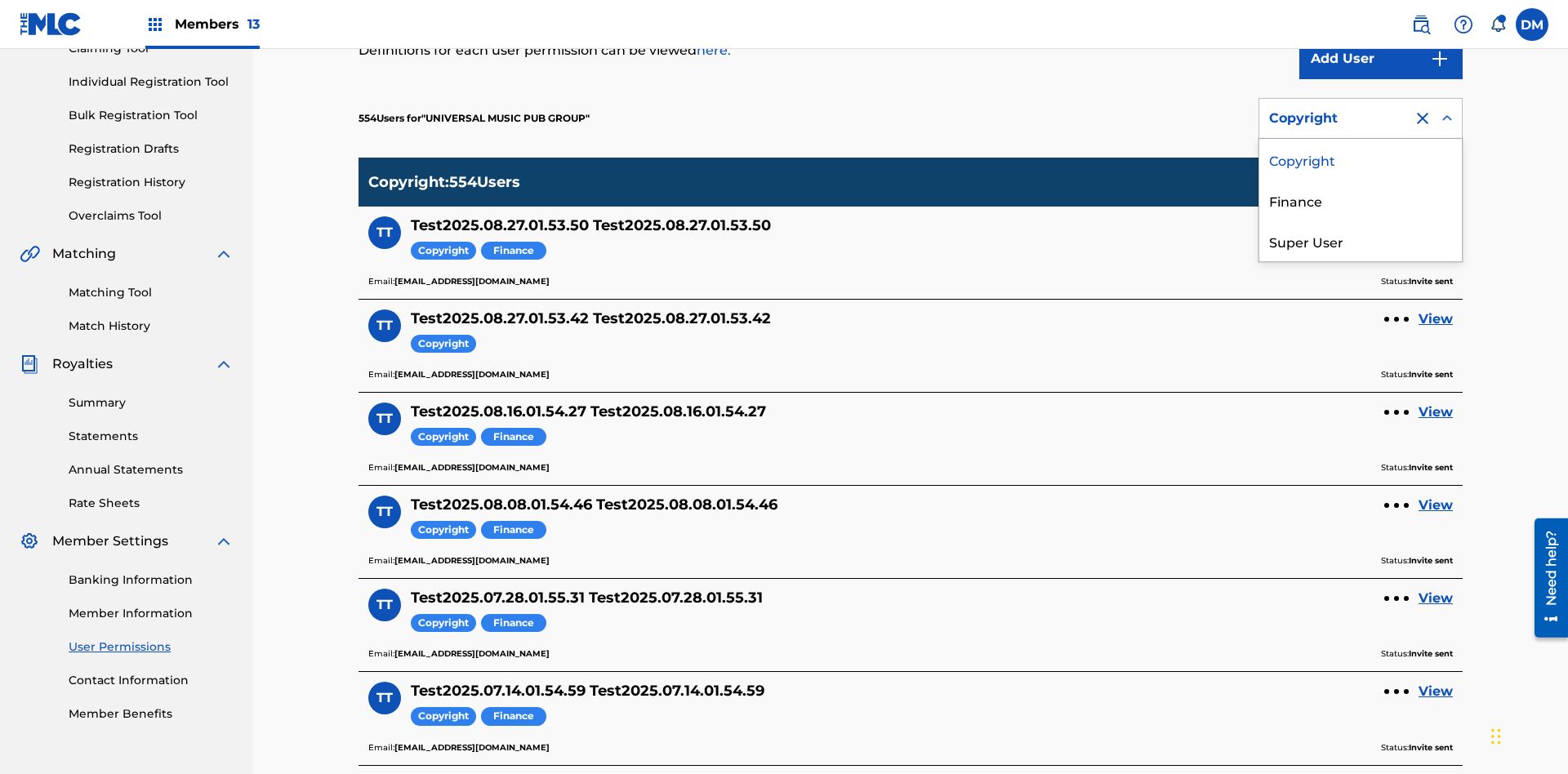
click at [1361, 200] on div "Finance" at bounding box center [1361, 200] width 203 height 41
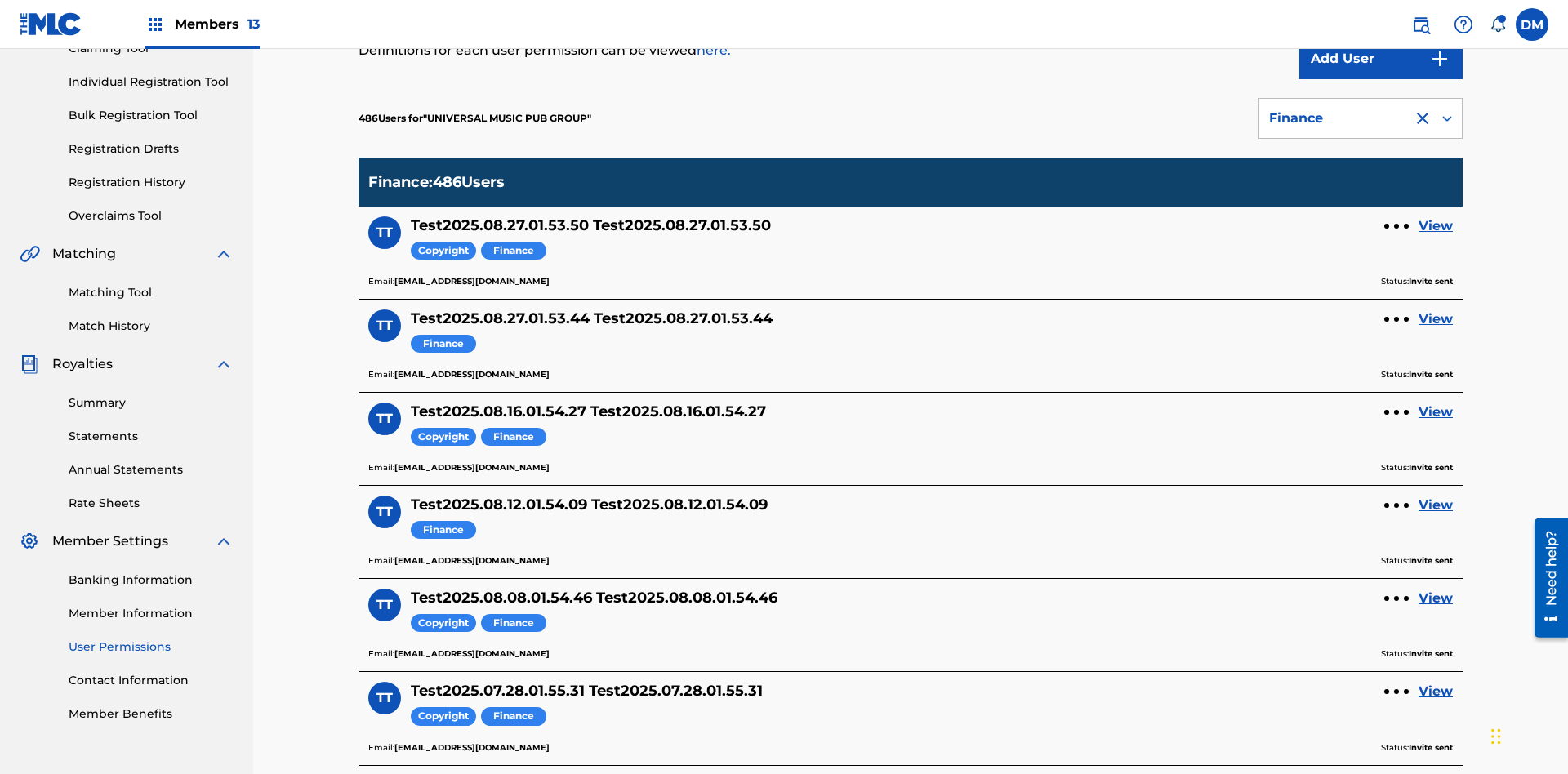
click at [1361, 118] on div "Finance" at bounding box center [1337, 118] width 134 height 20
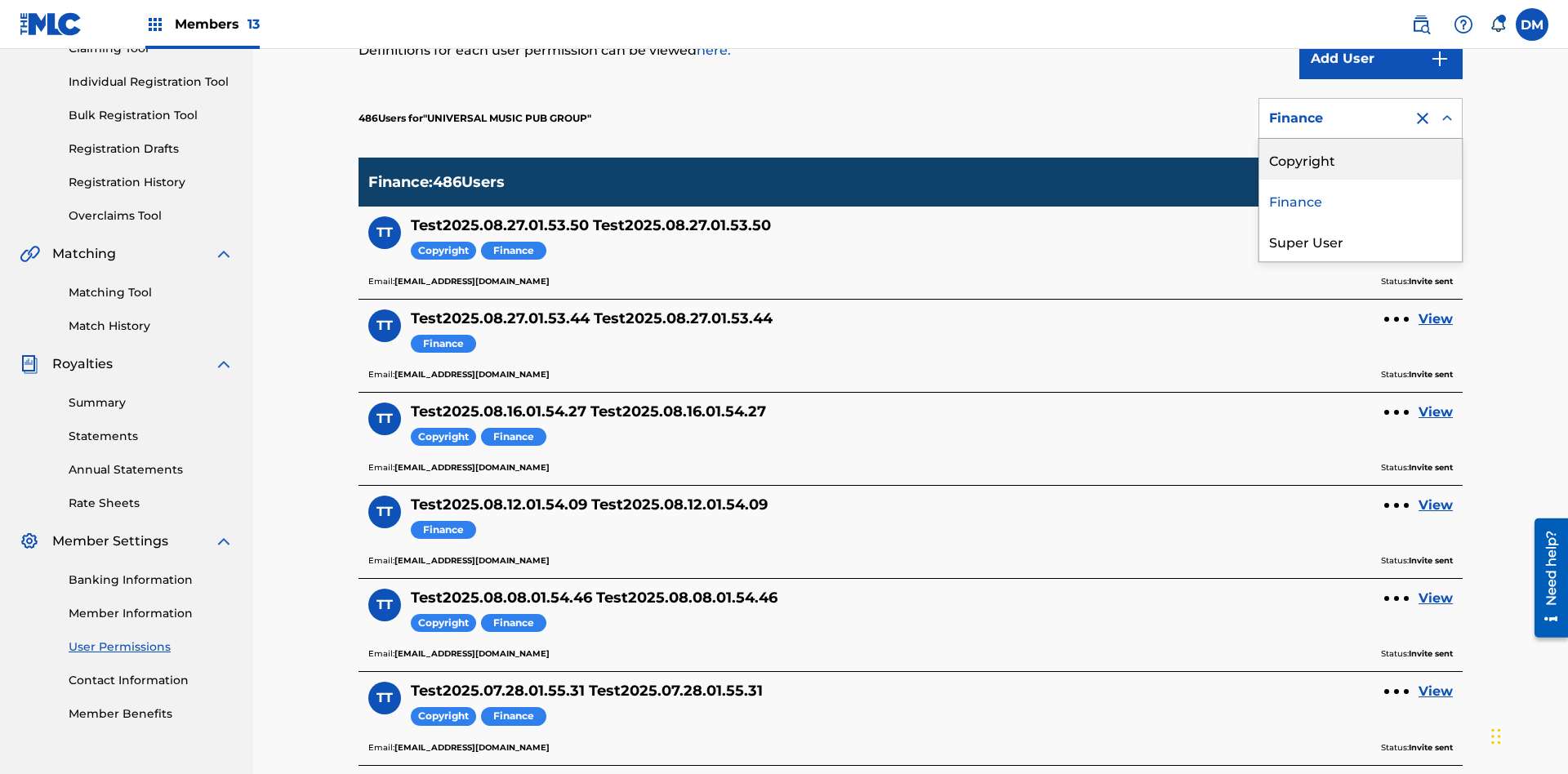
click at [1361, 241] on div "Super User" at bounding box center [1361, 241] width 203 height 41
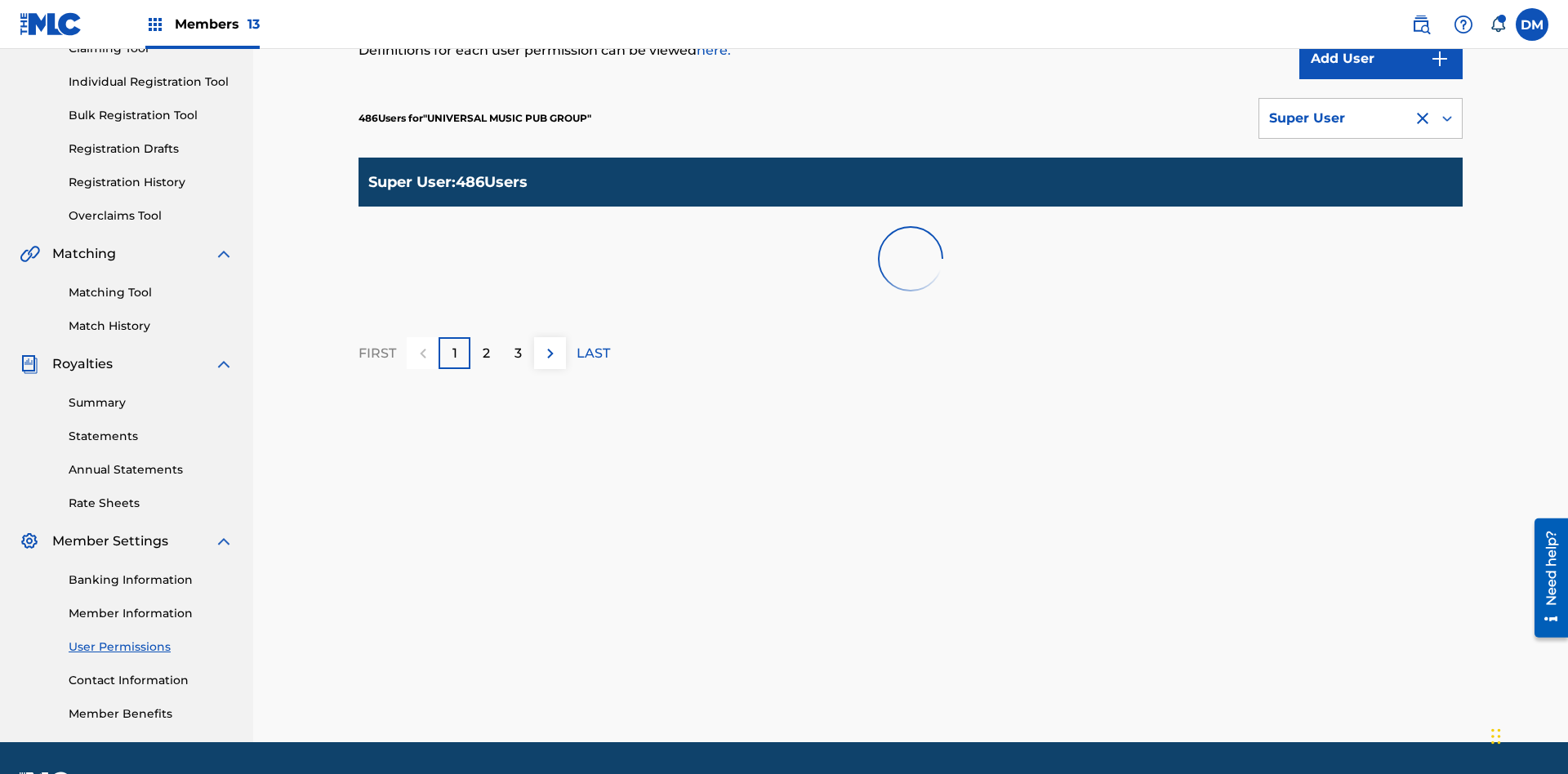
click at [1361, 118] on div "Super User" at bounding box center [1337, 118] width 134 height 20
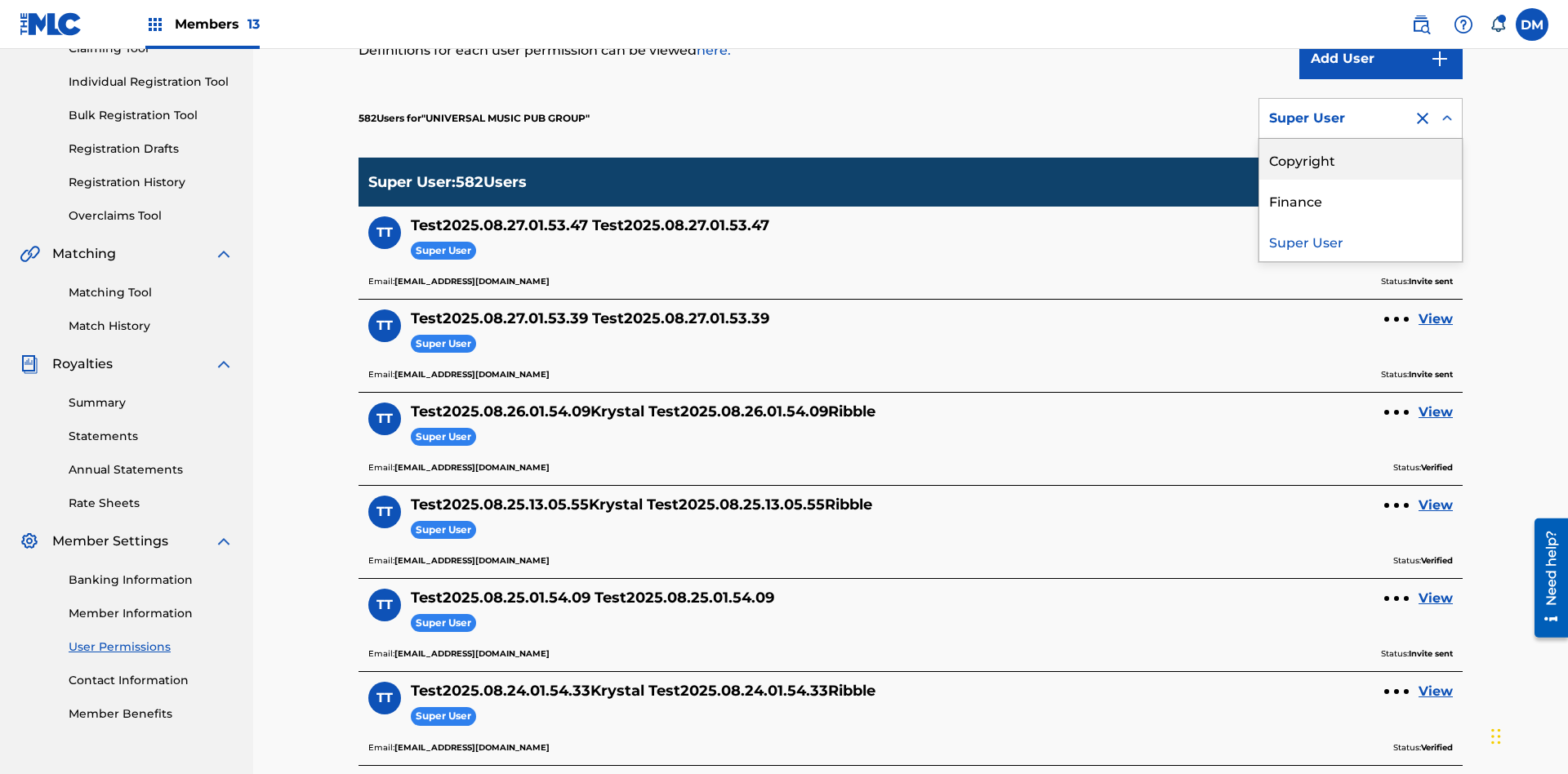
click at [1361, 159] on div "Copyright" at bounding box center [1361, 159] width 203 height 41
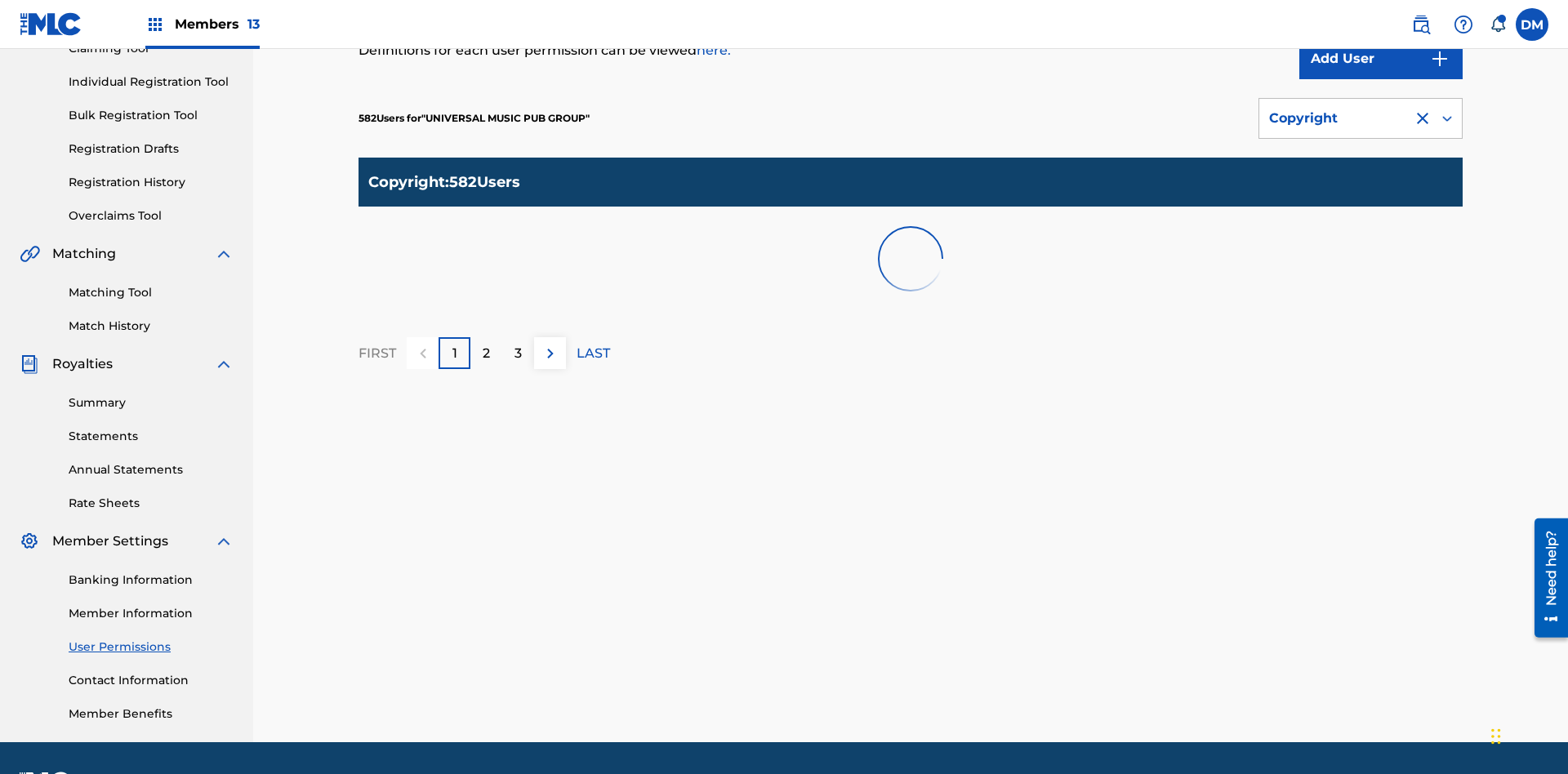
click at [1361, 118] on div "Copyright" at bounding box center [1337, 118] width 134 height 20
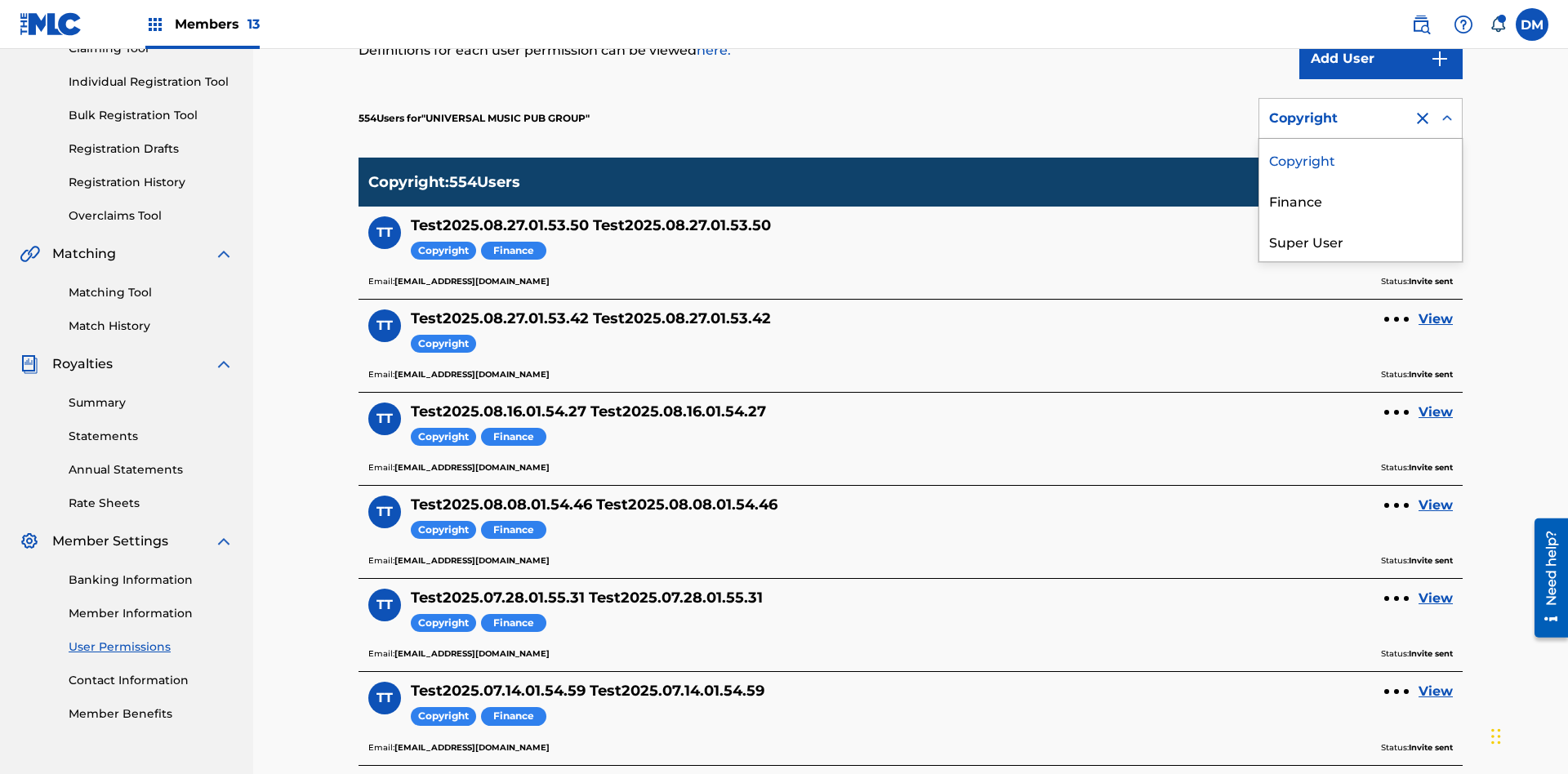
click at [1361, 200] on div "Finance" at bounding box center [1361, 200] width 203 height 41
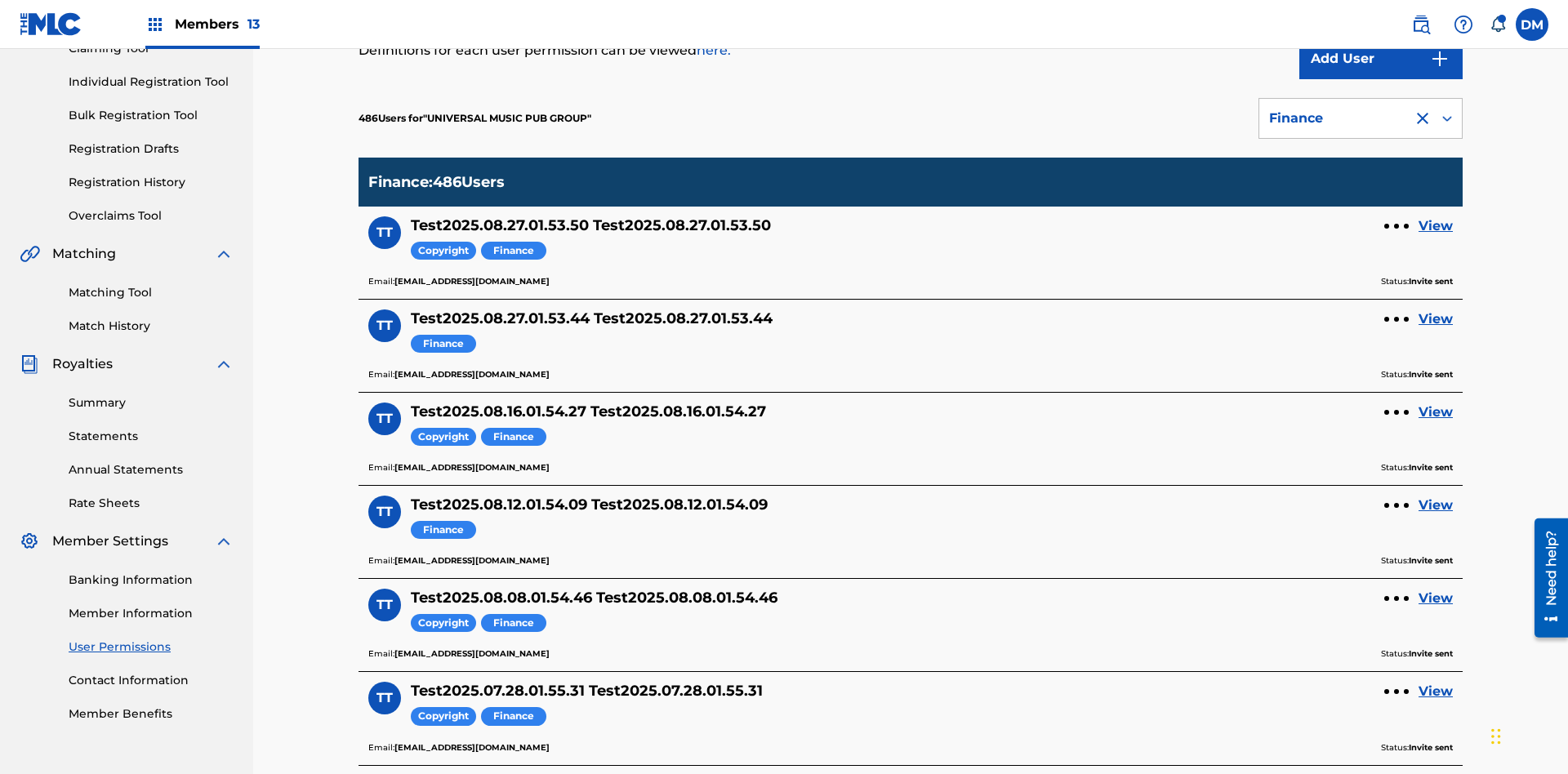
click at [1423, 109] on div at bounding box center [1422, 118] width 20 height 20
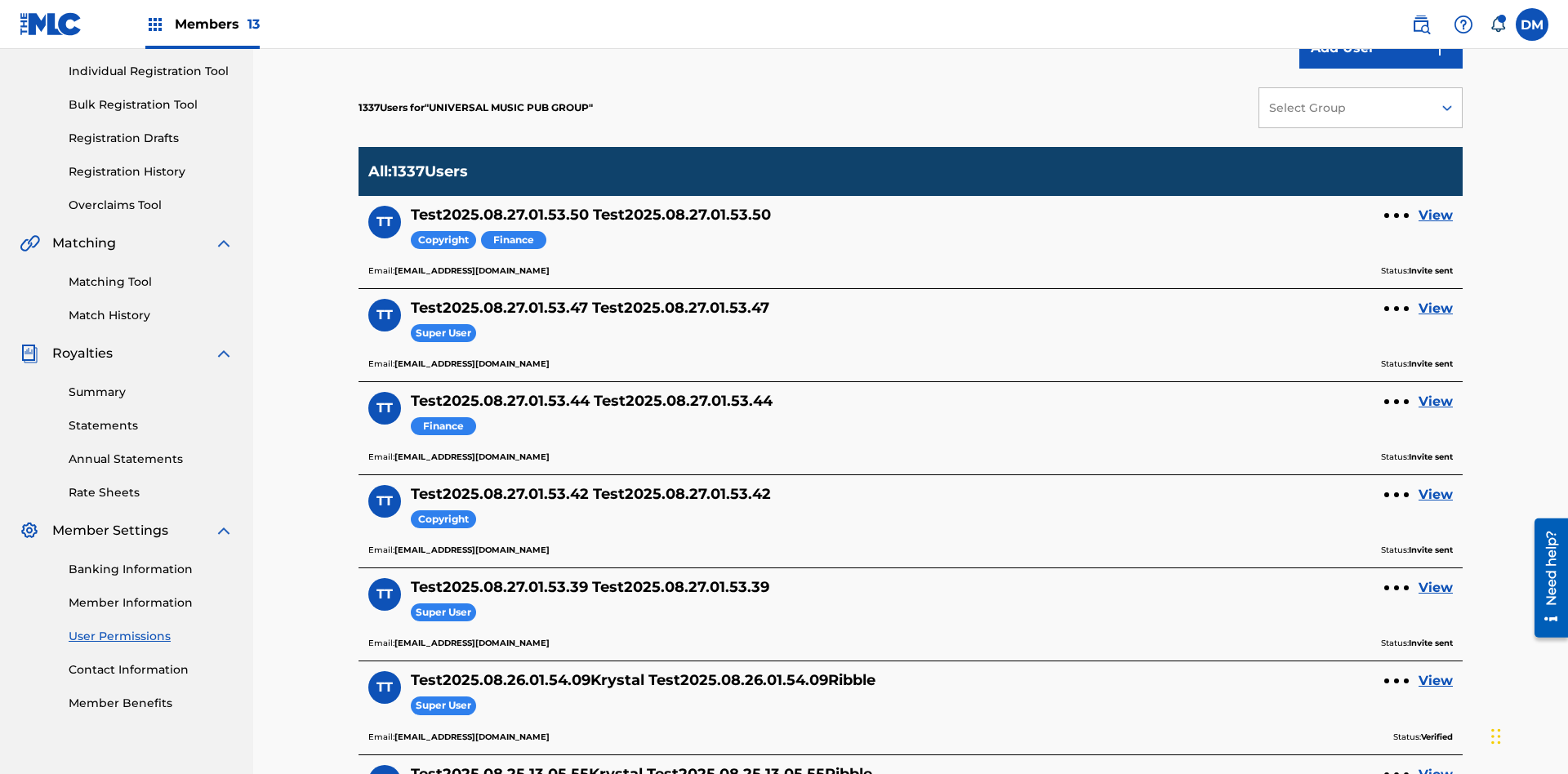
scroll to position [0, 0]
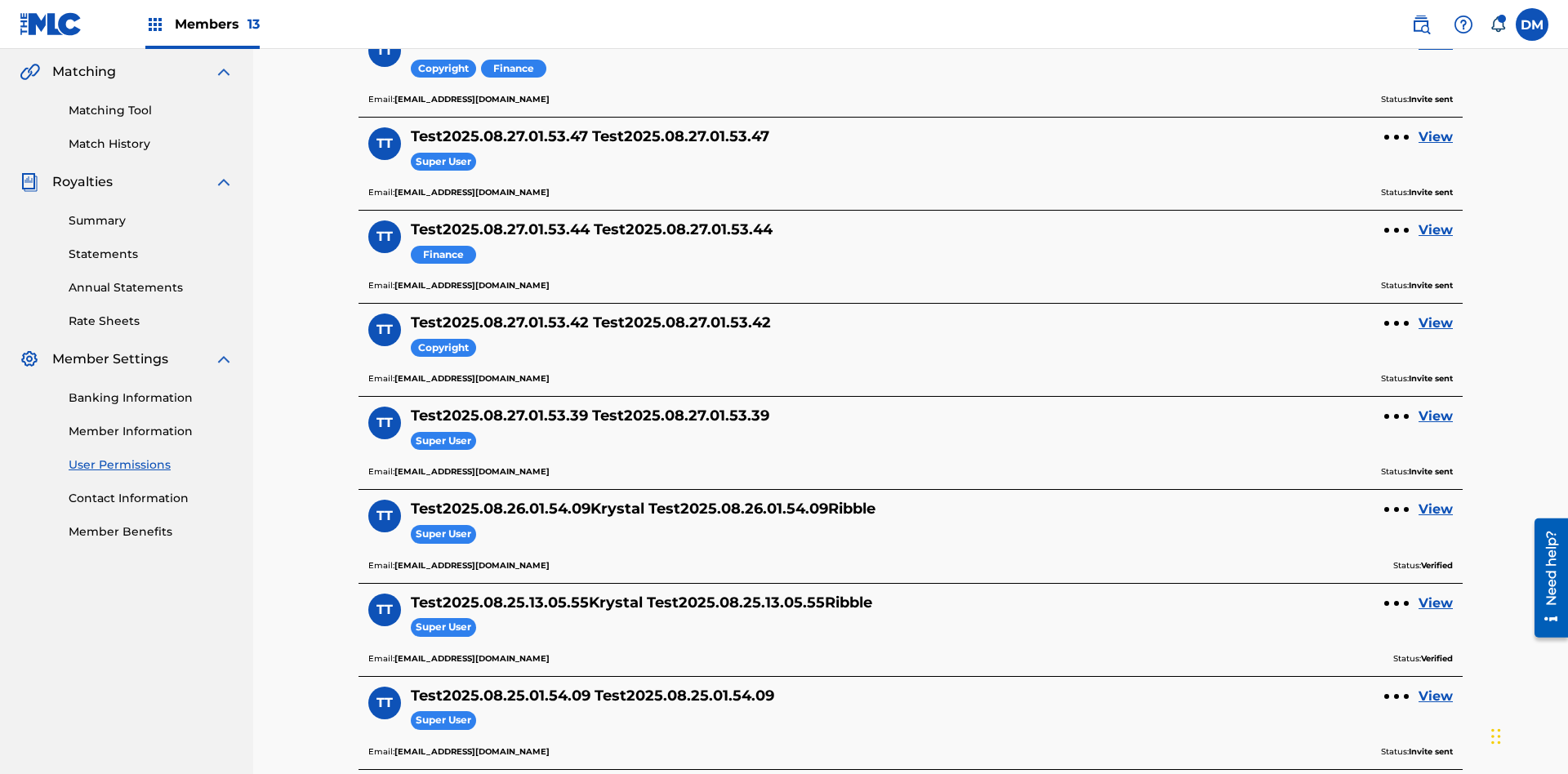
click at [1436, 313] on link "View" at bounding box center [1435, 322] width 34 height 20
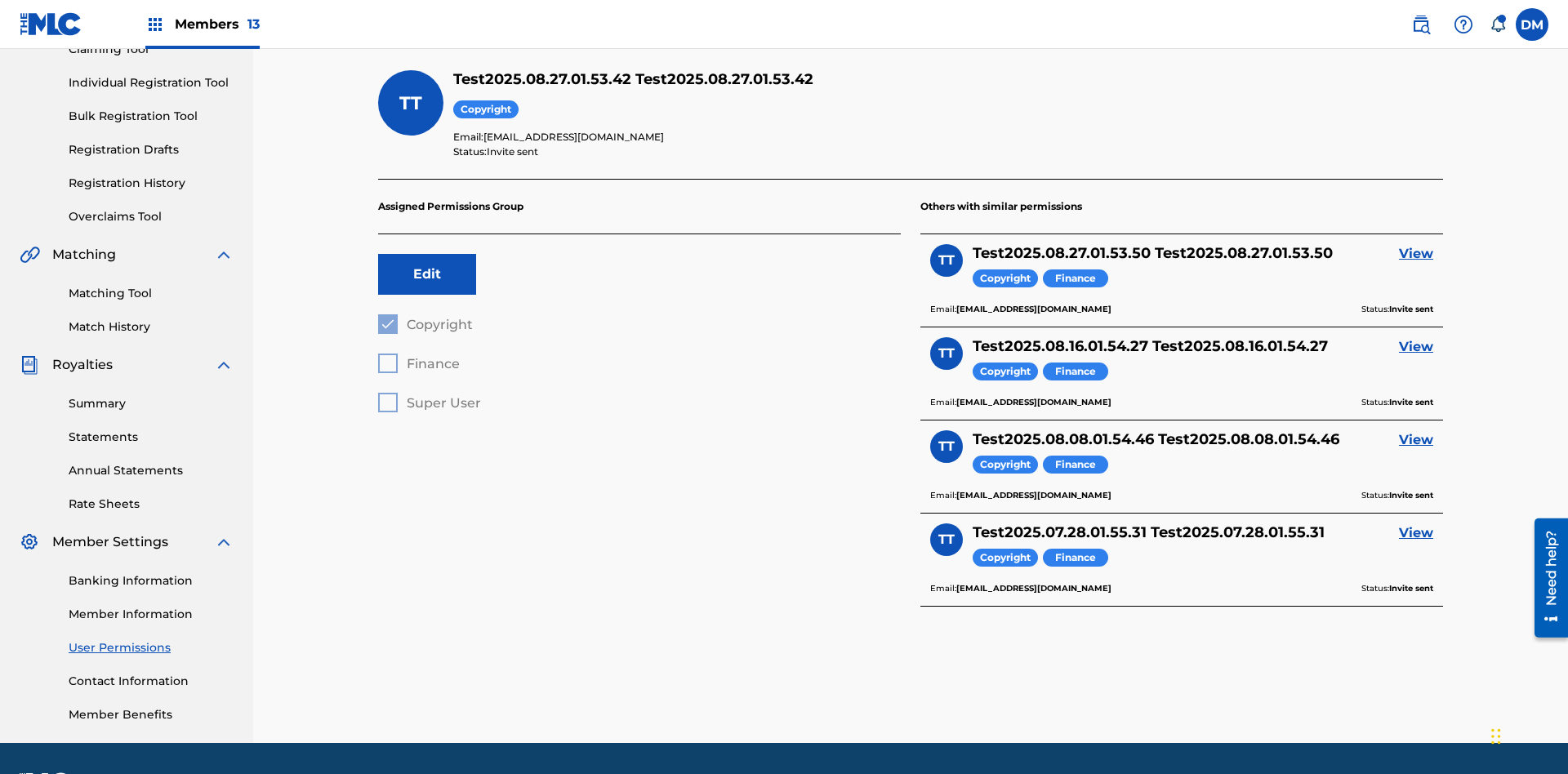
scroll to position [239, 0]
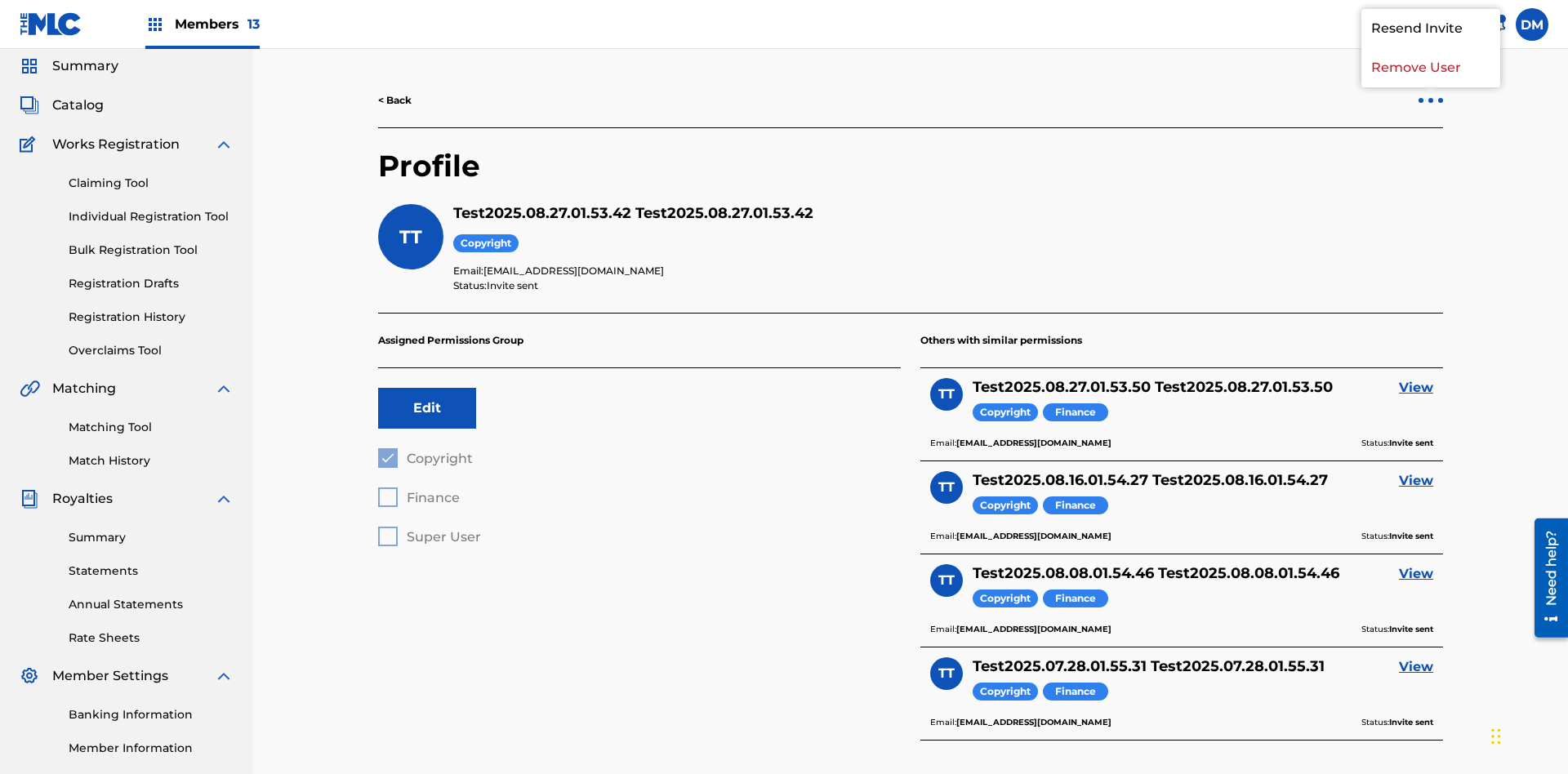
click at [1431, 87] on p "Remove User" at bounding box center [1430, 68] width 138 height 39
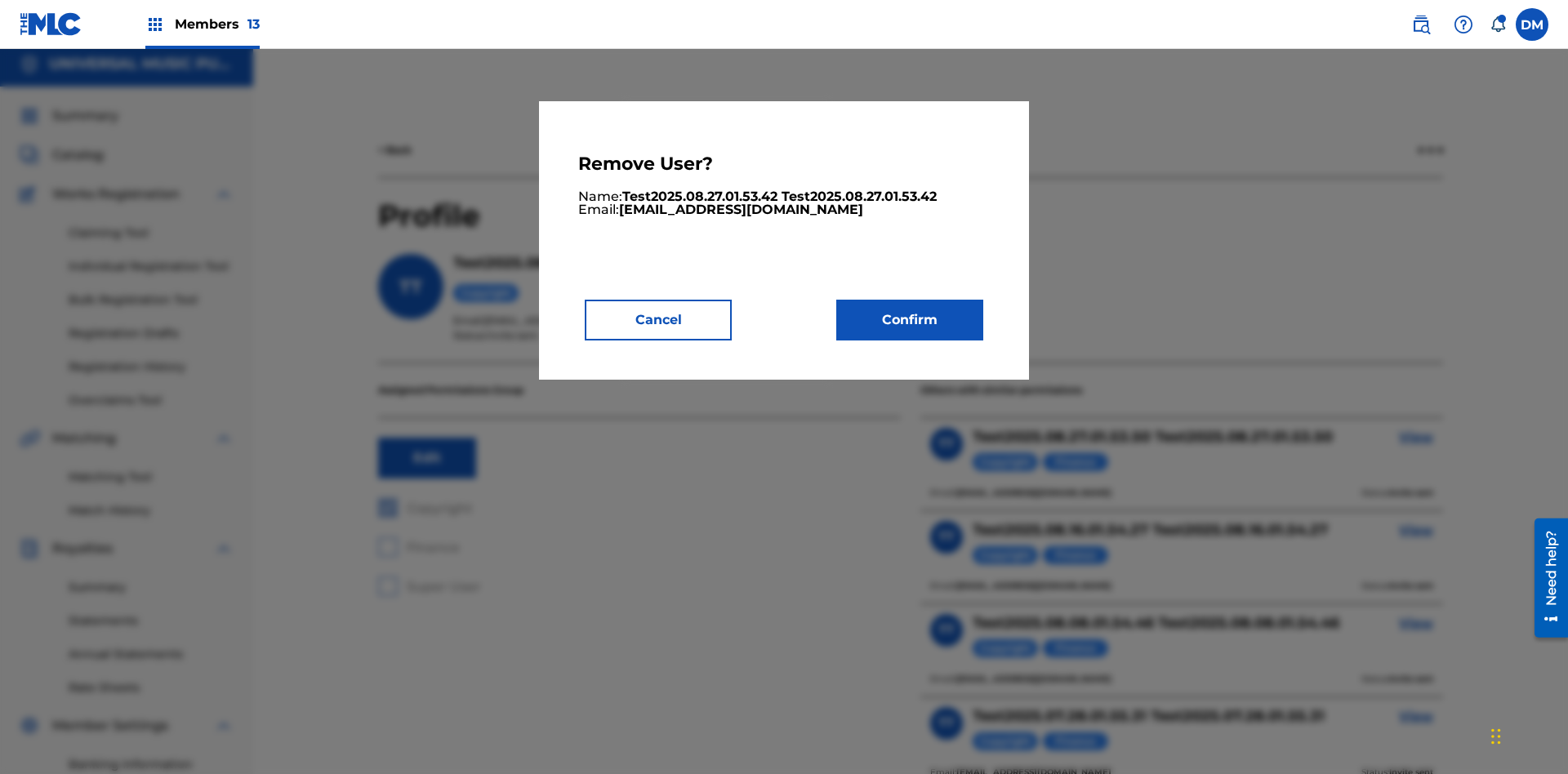
click at [910, 320] on button "Confirm" at bounding box center [910, 320] width 147 height 41
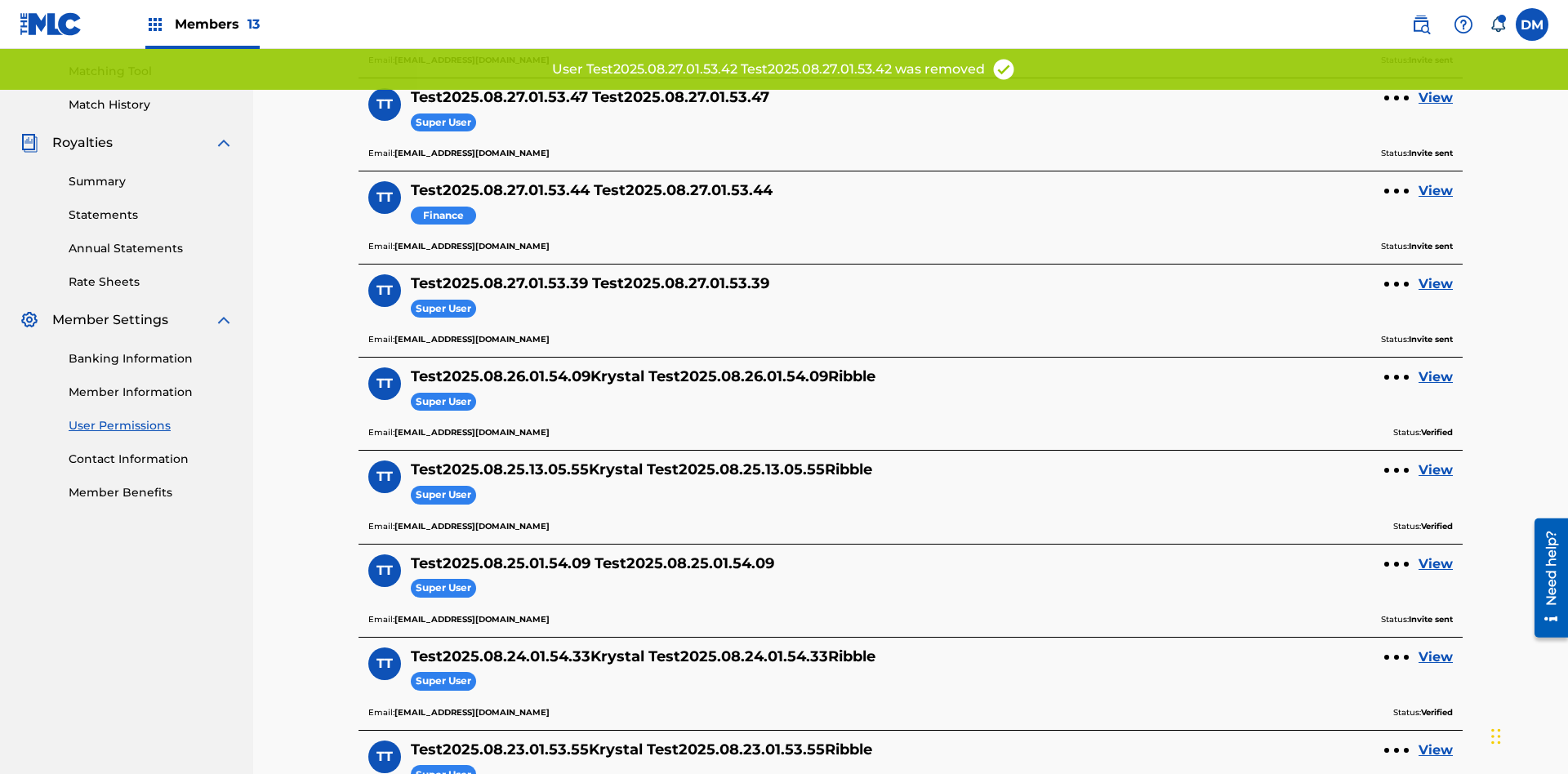
click at [1436, 181] on link "View" at bounding box center [1435, 190] width 34 height 20
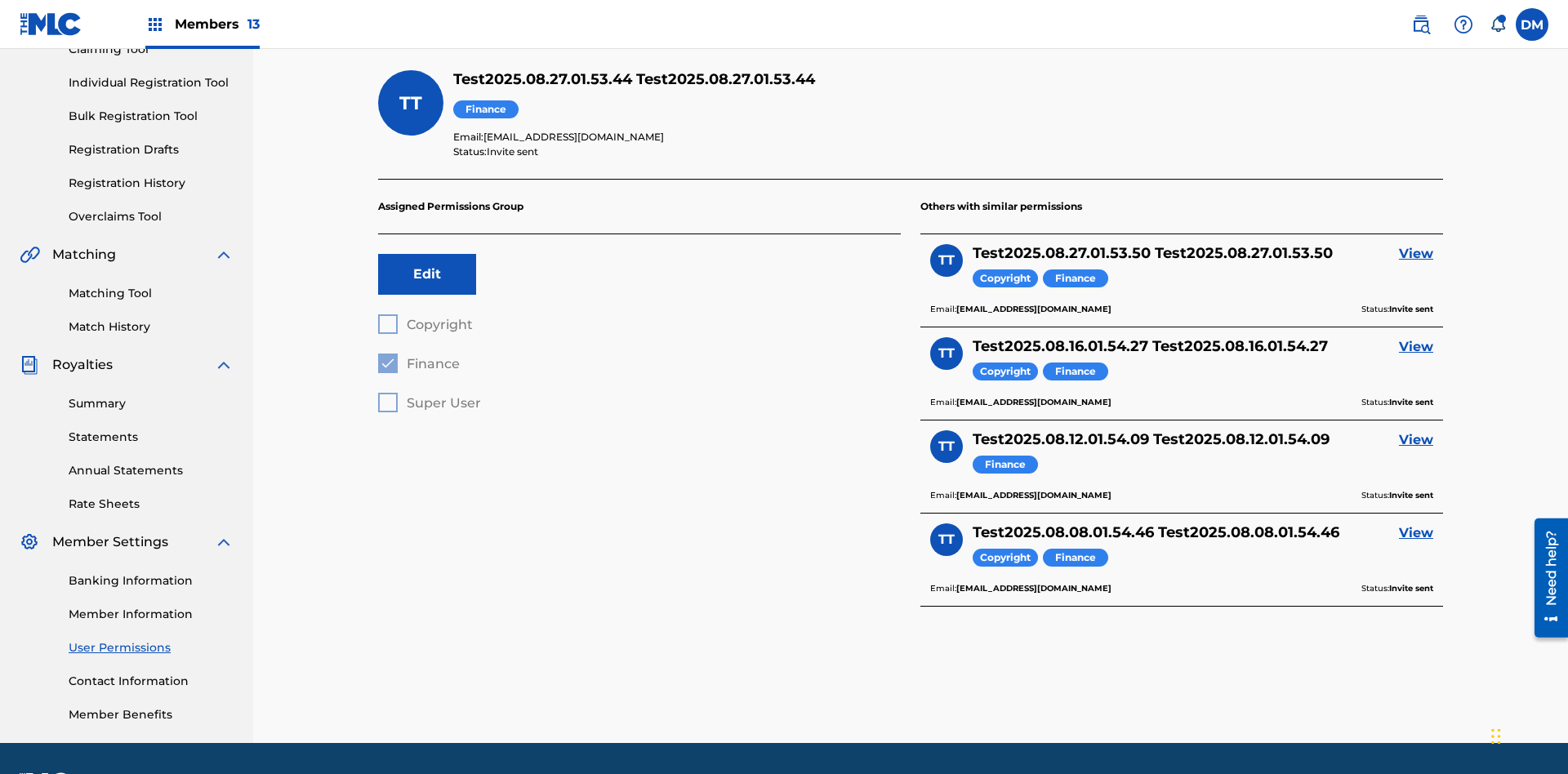
scroll to position [239, 0]
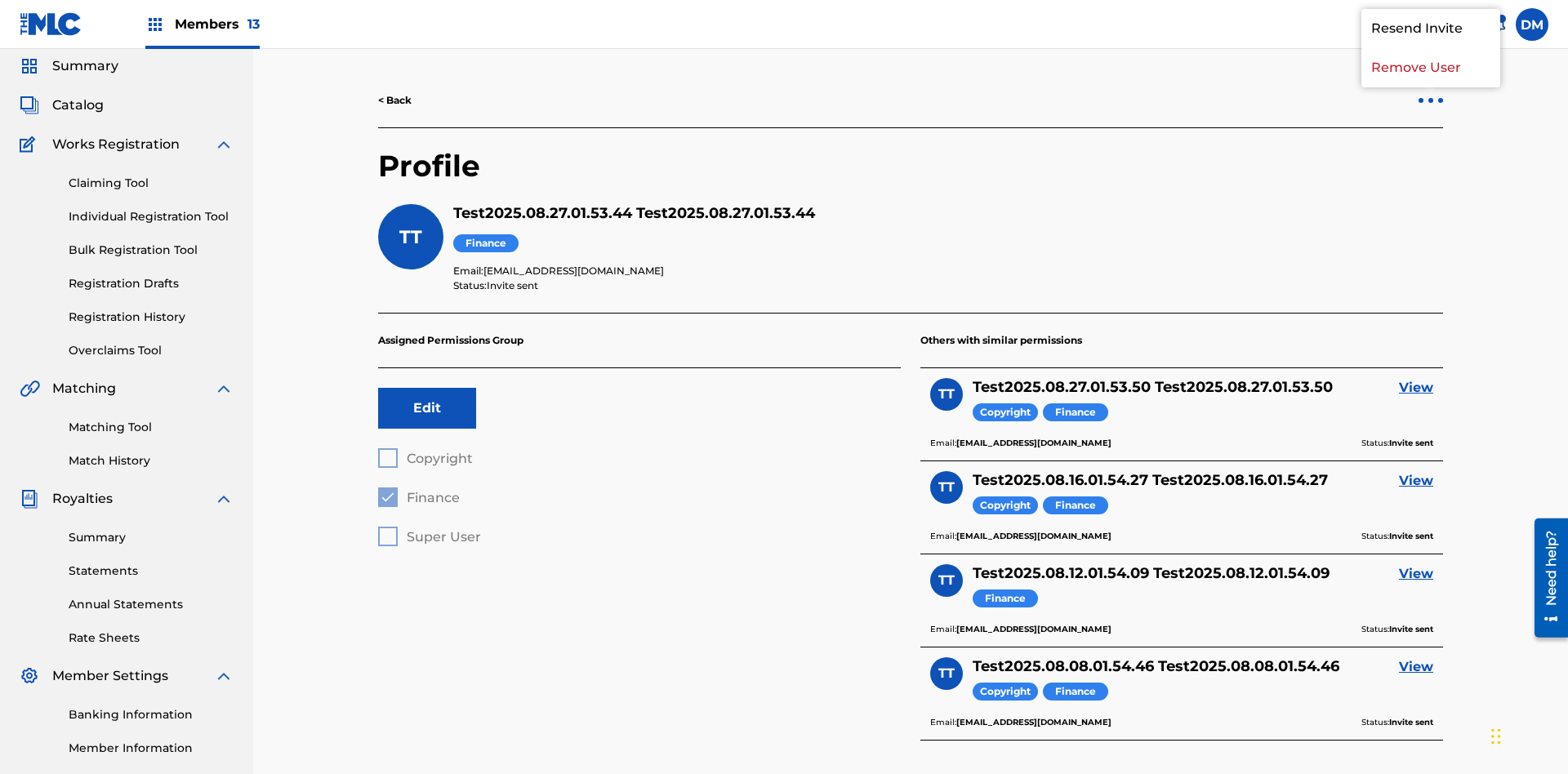
click at [1431, 87] on p "Remove User" at bounding box center [1430, 68] width 138 height 39
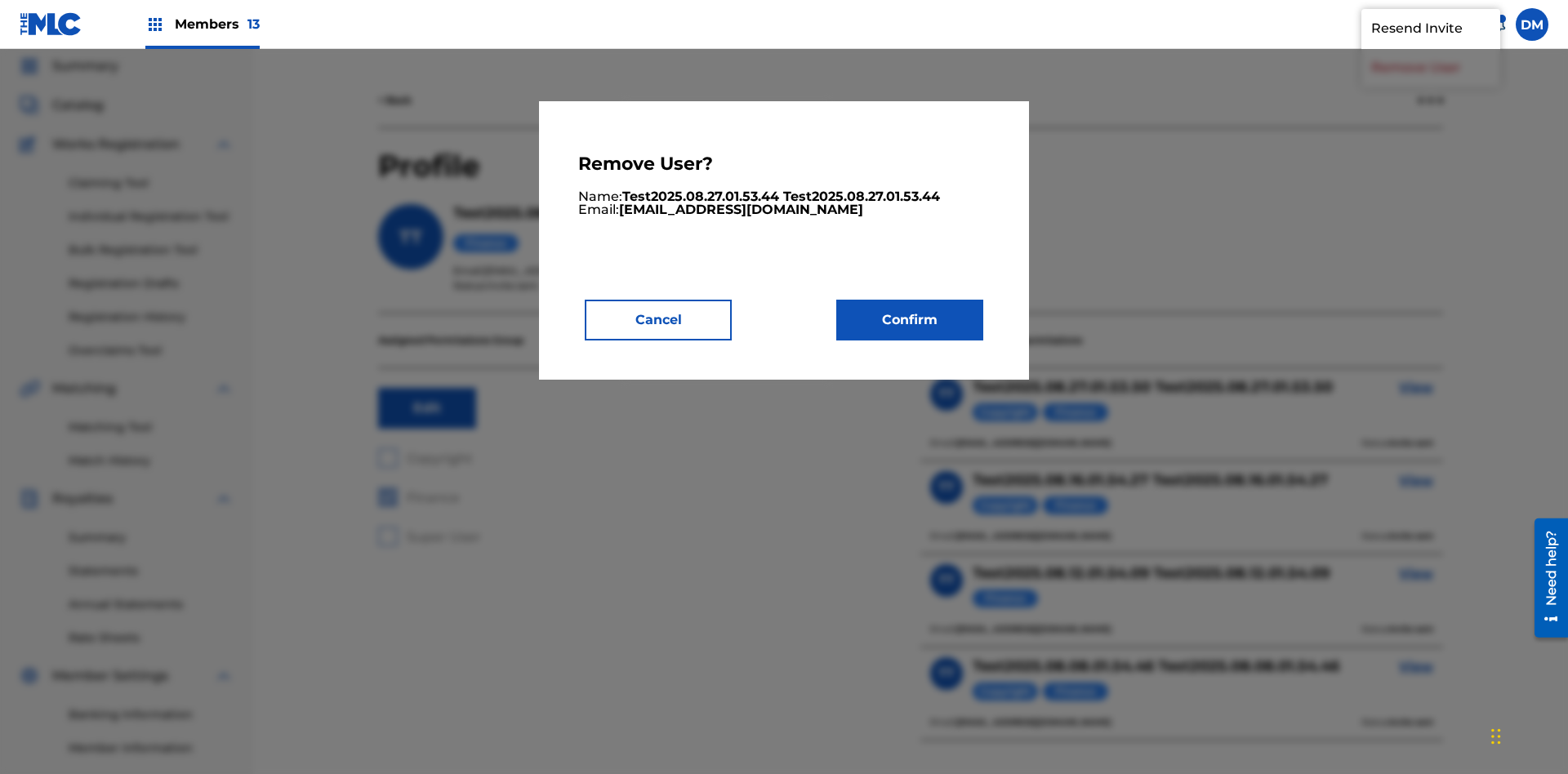
scroll to position [7, 0]
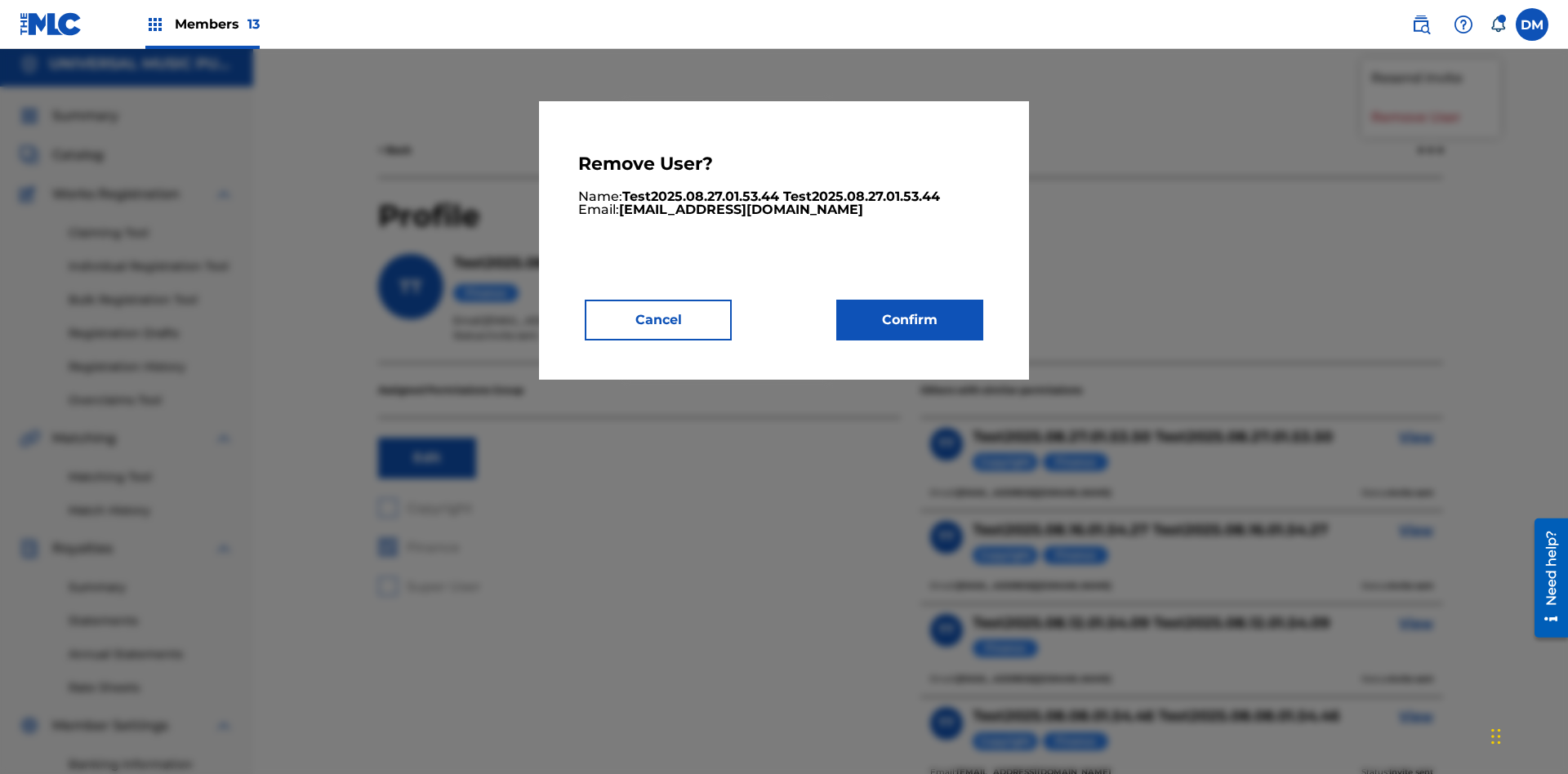
click at [910, 320] on button "Confirm" at bounding box center [910, 320] width 147 height 41
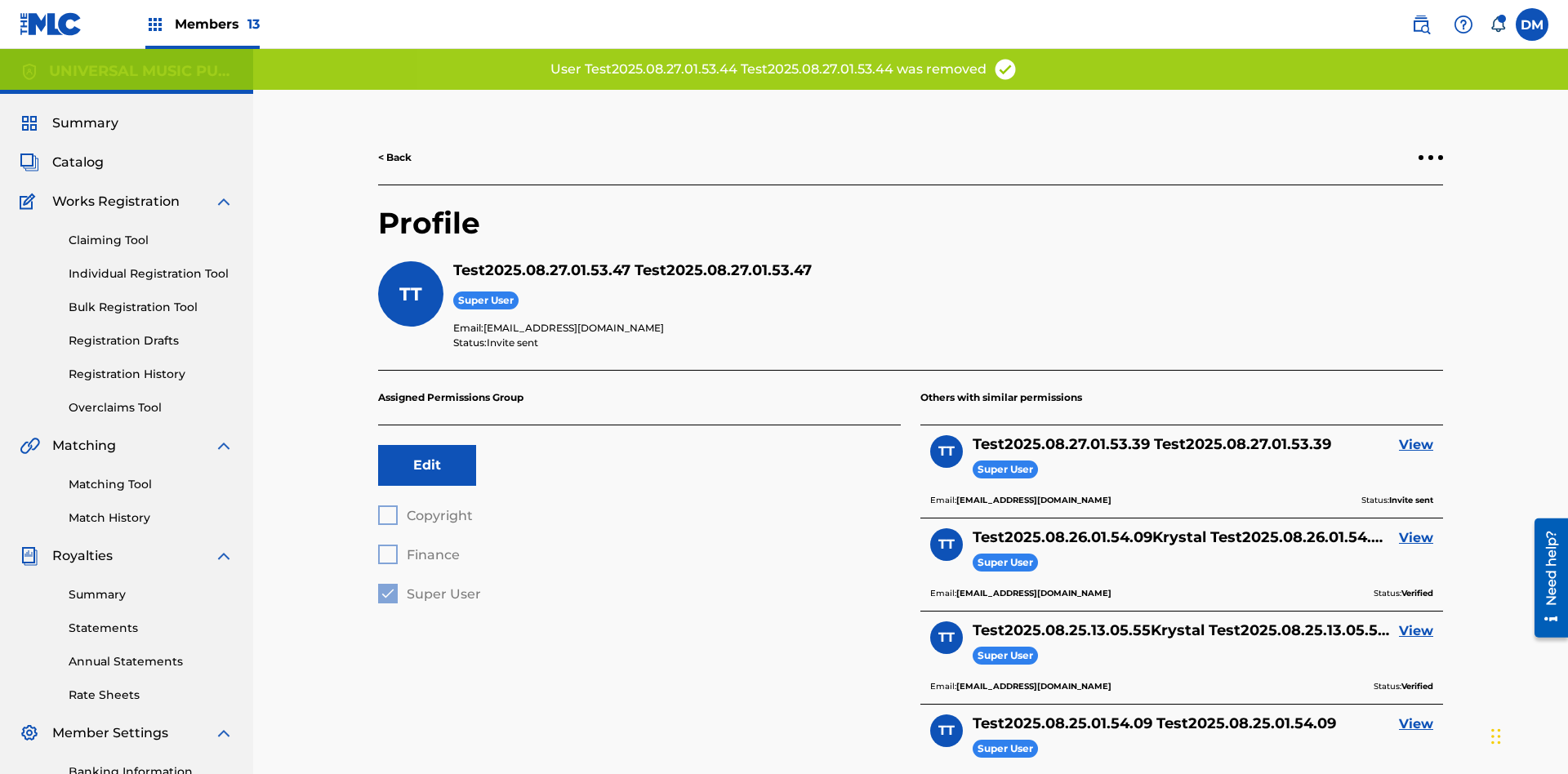
scroll to position [191, 0]
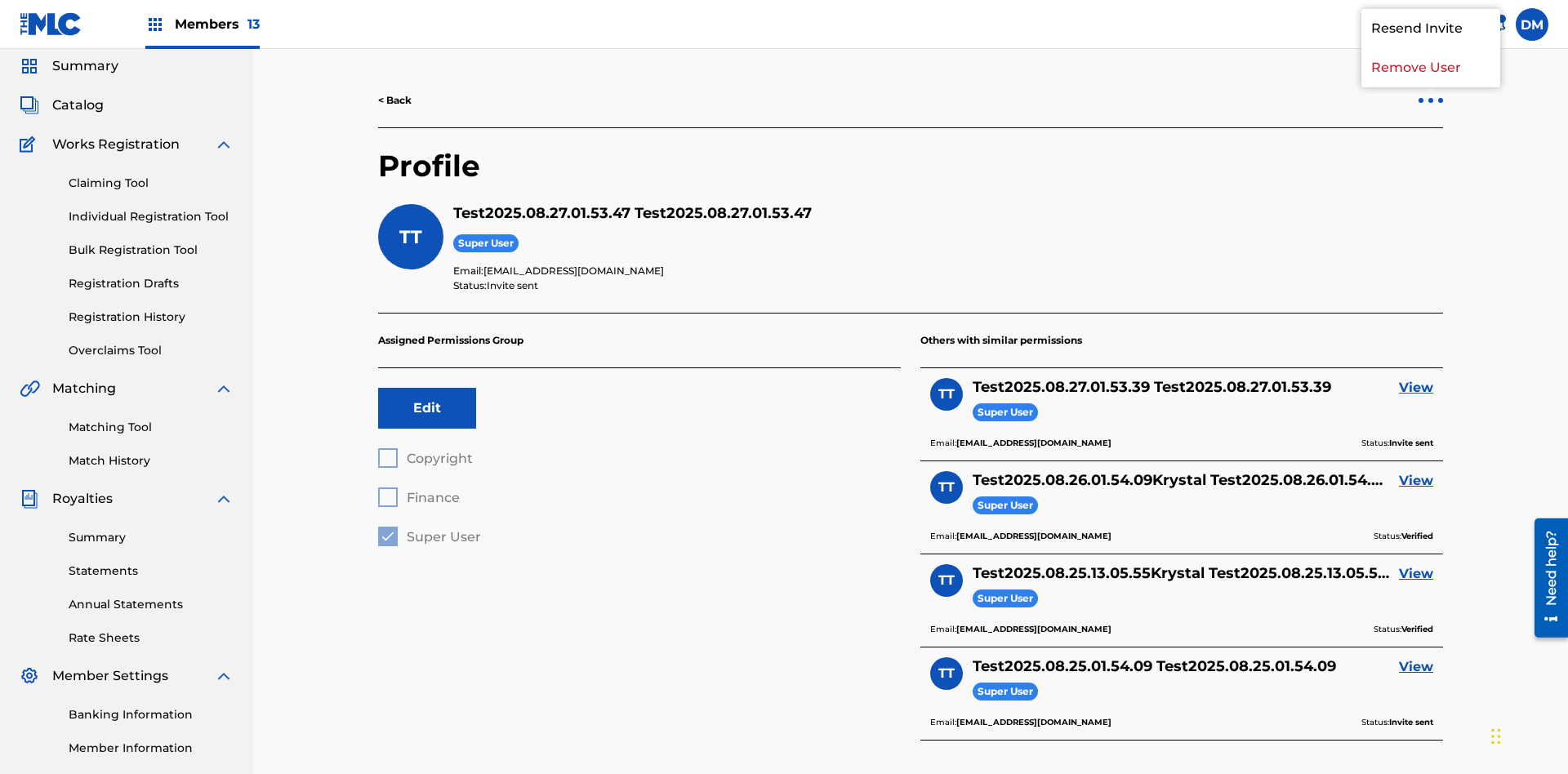
click at [1431, 87] on p "Remove User" at bounding box center [1430, 68] width 138 height 39
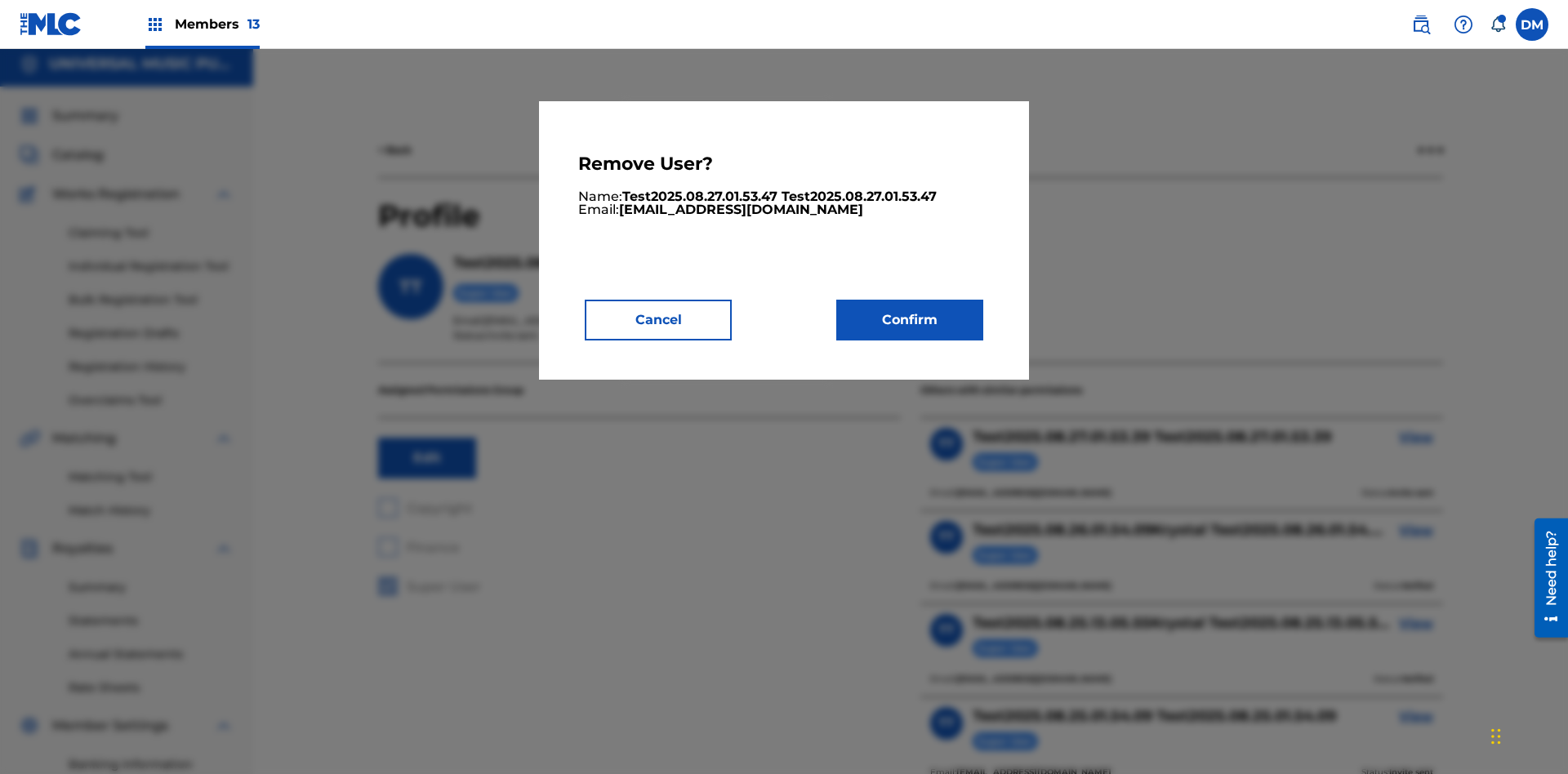
click at [910, 320] on button "Confirm" at bounding box center [910, 320] width 147 height 41
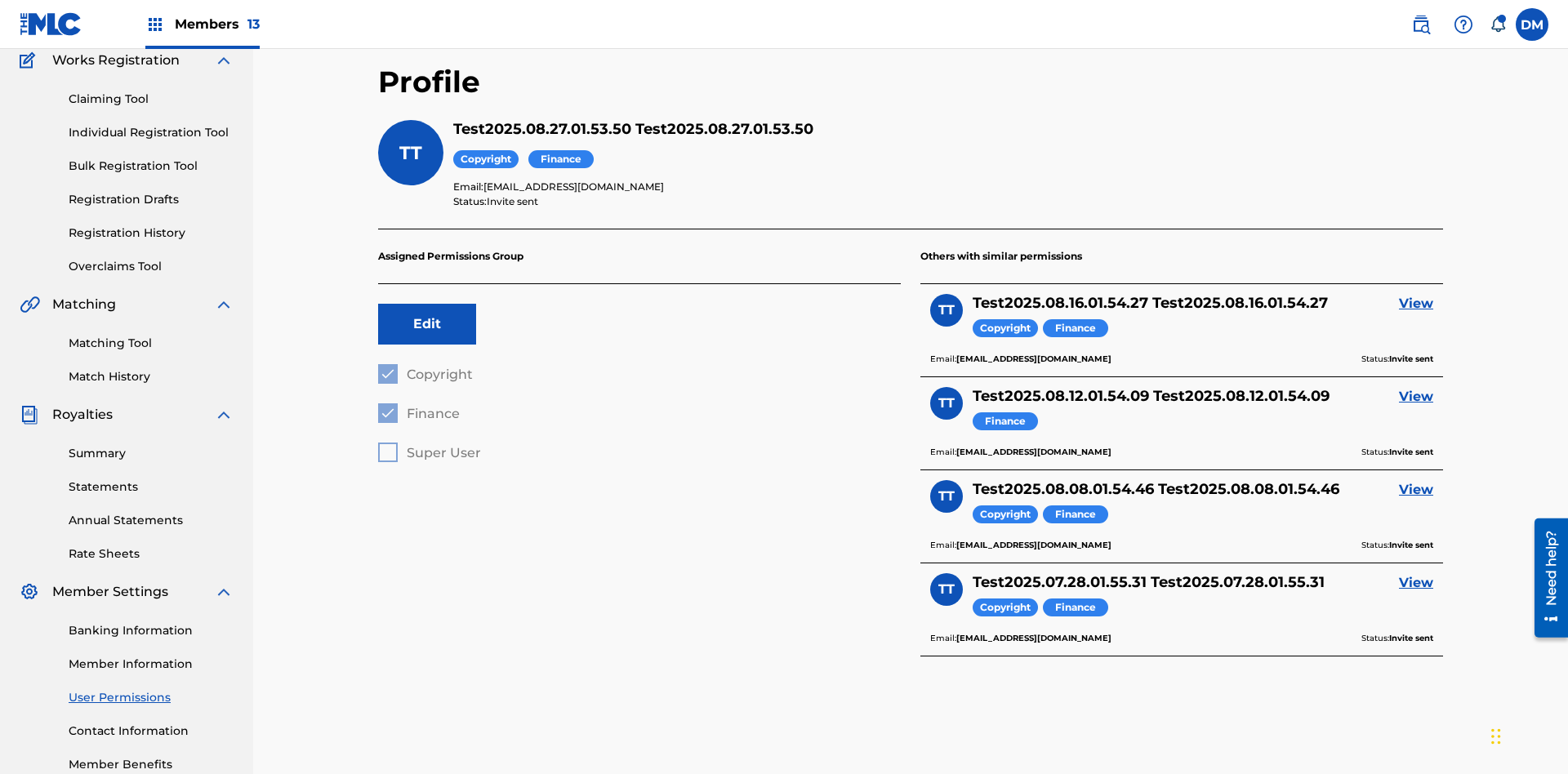
click at [395, 23] on link "< Back" at bounding box center [395, 17] width 33 height 15
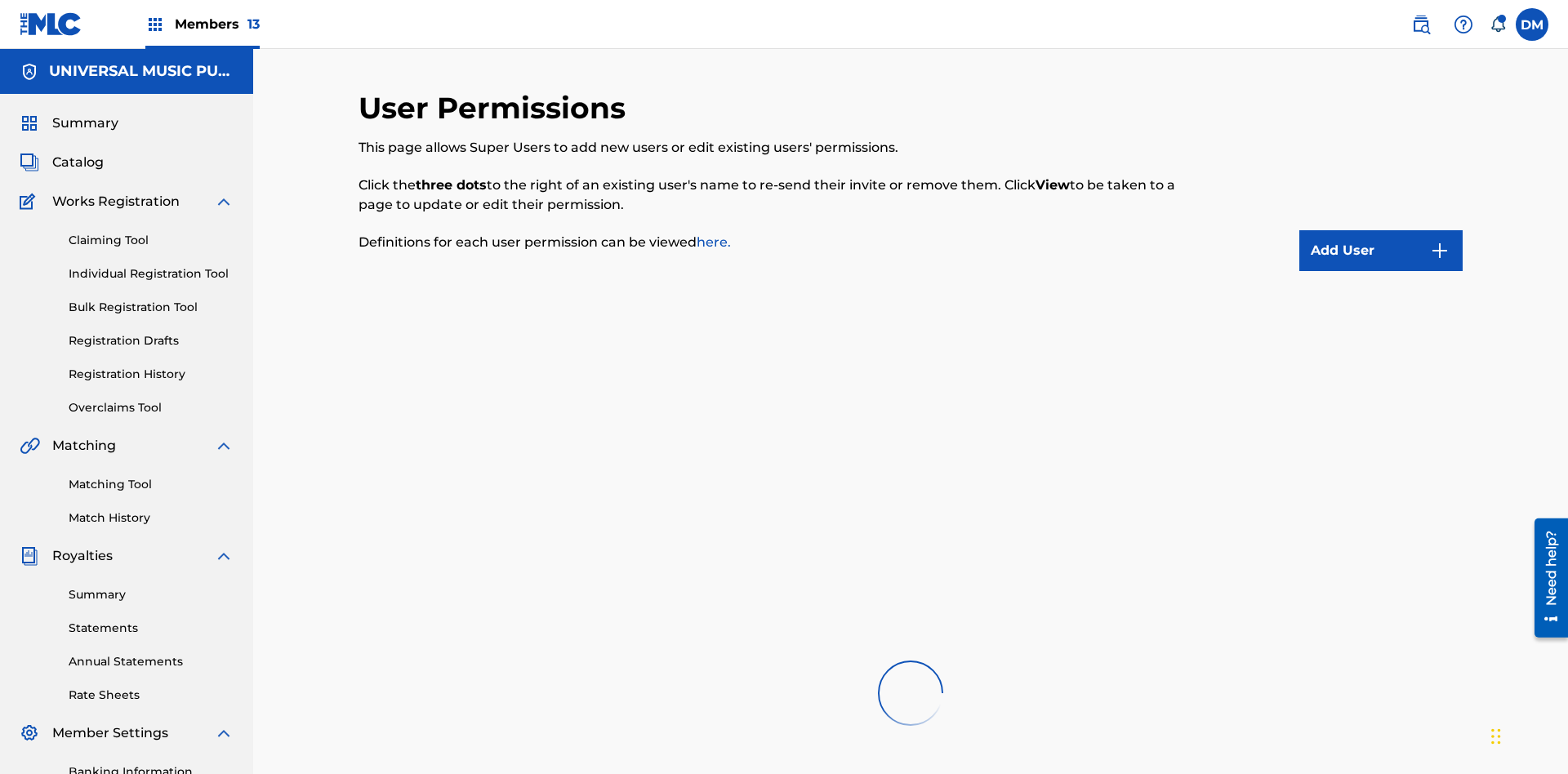
scroll to position [318, 0]
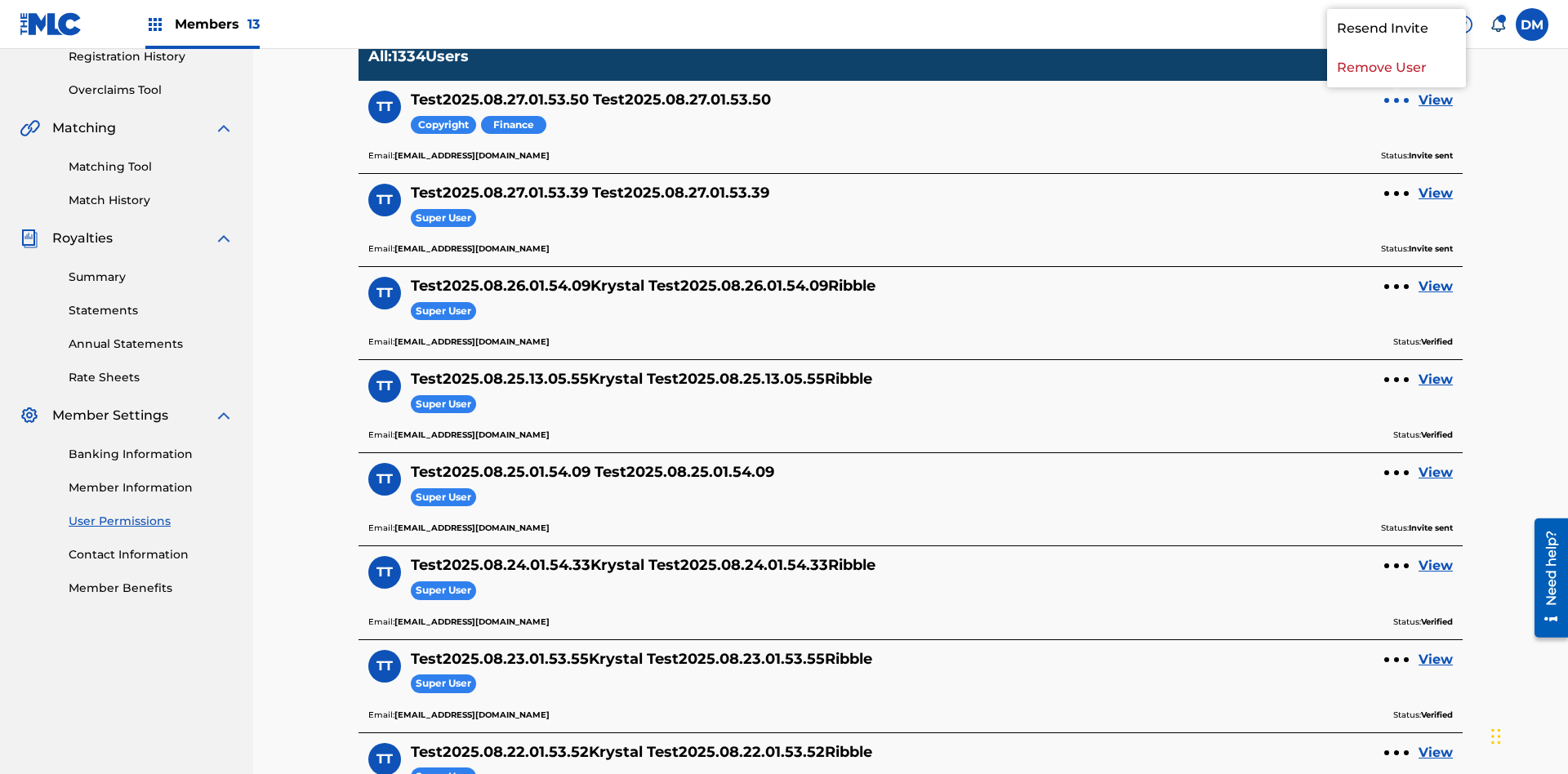
click at [1397, 87] on p "Remove User" at bounding box center [1396, 68] width 138 height 39
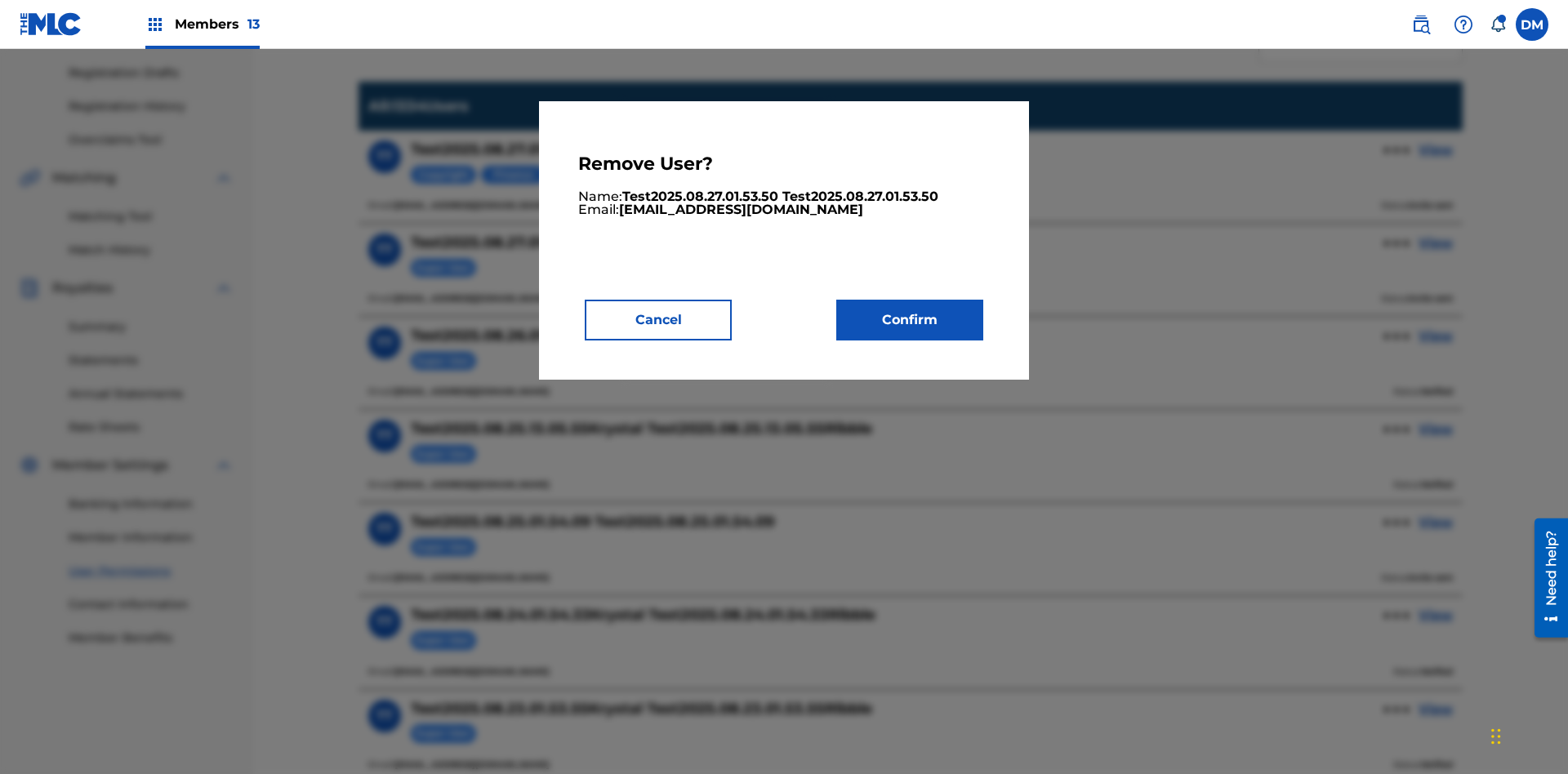
click at [910, 320] on button "Confirm" at bounding box center [910, 320] width 147 height 41
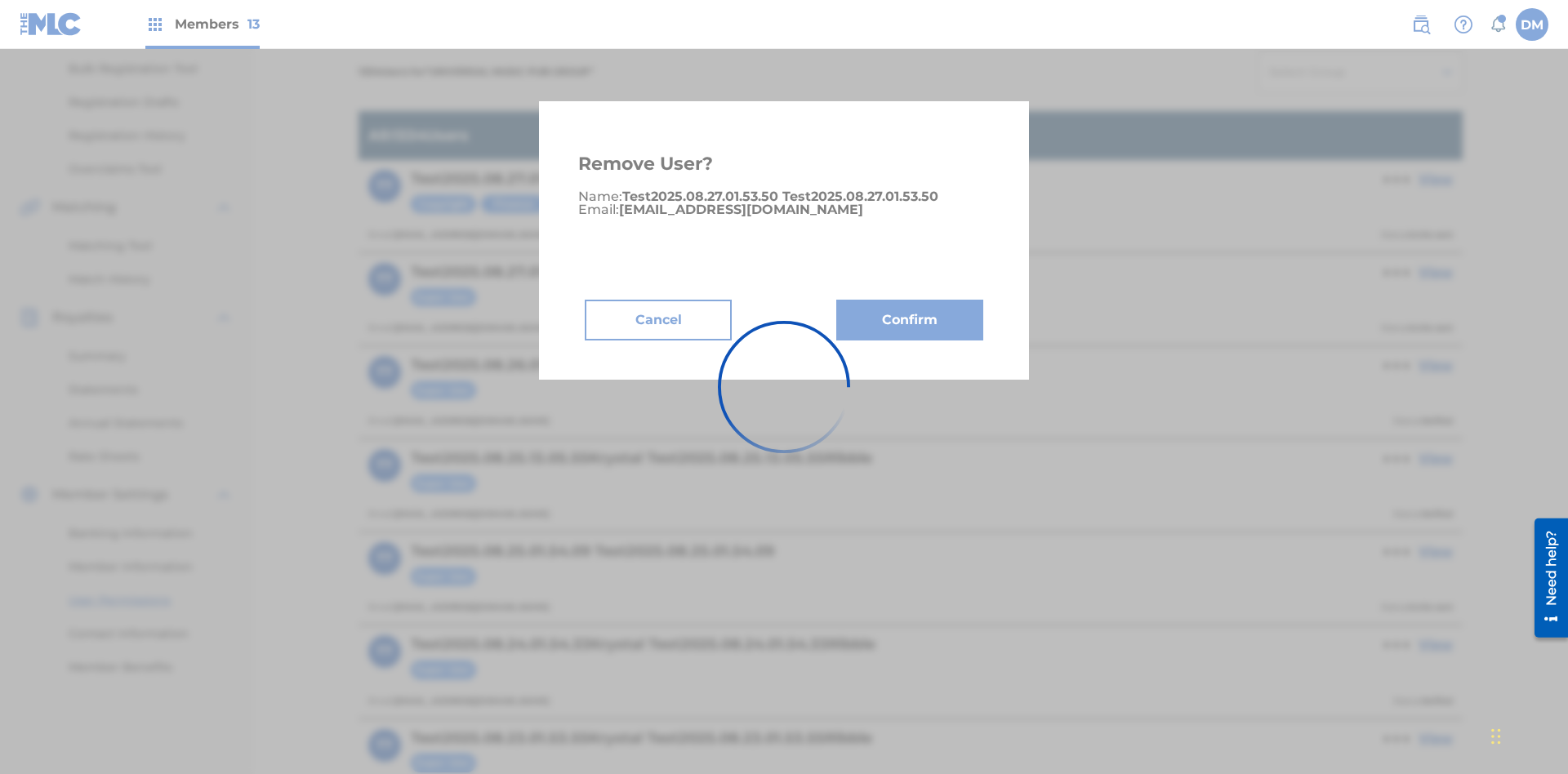
scroll to position [310, 0]
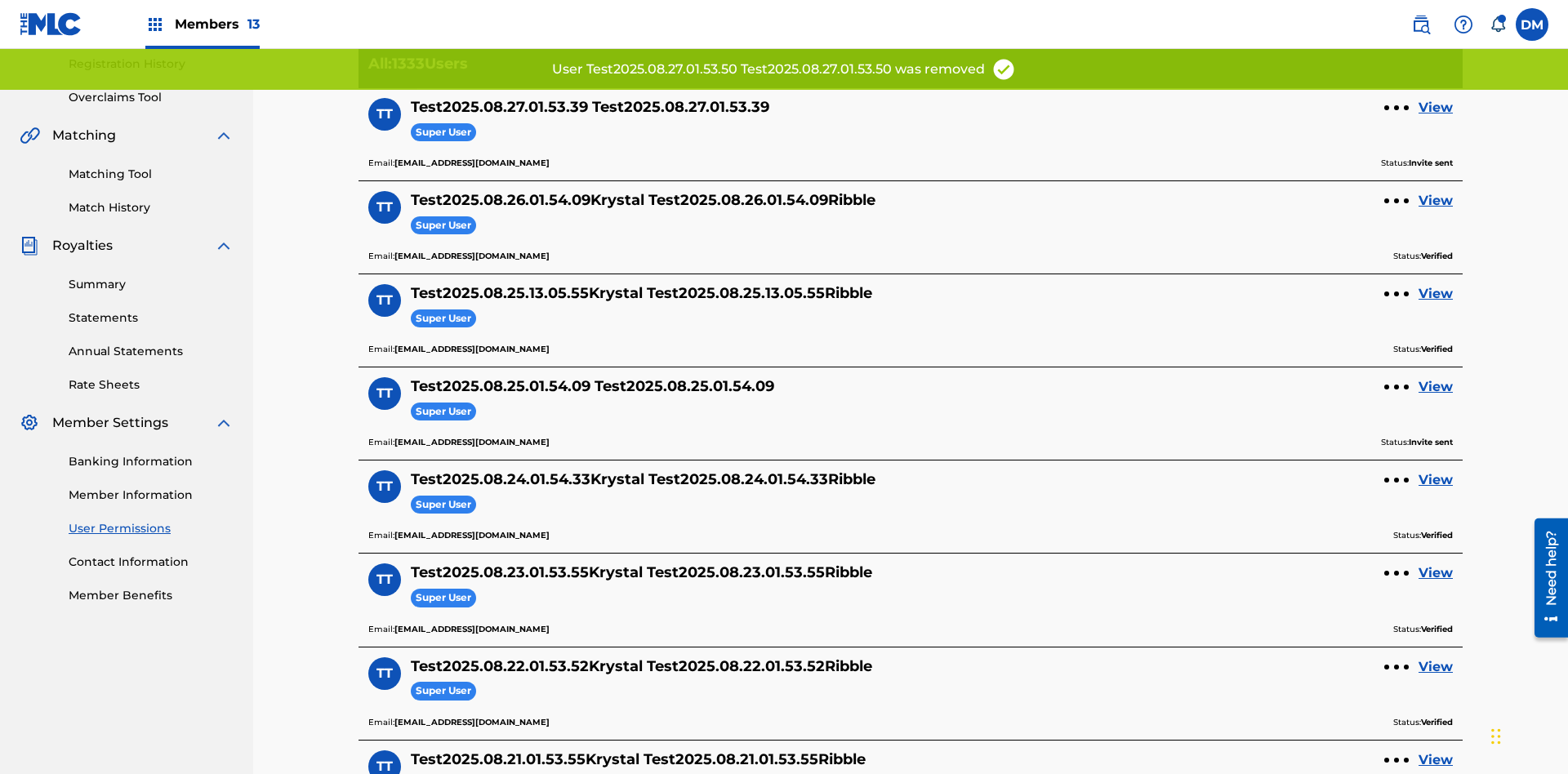
click at [1436, 108] on link "View" at bounding box center [1435, 107] width 34 height 20
